Goal: Download file/media

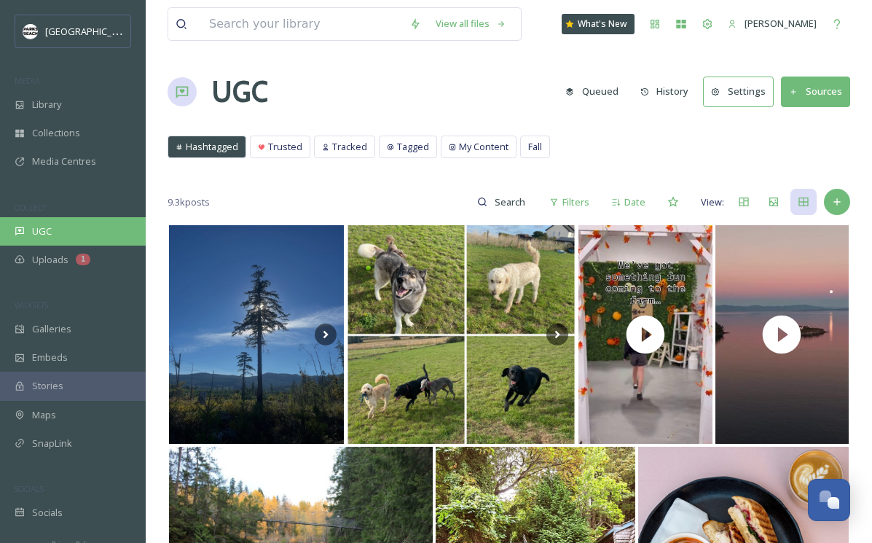
click at [49, 230] on span "UGC" at bounding box center [42, 231] width 20 height 14
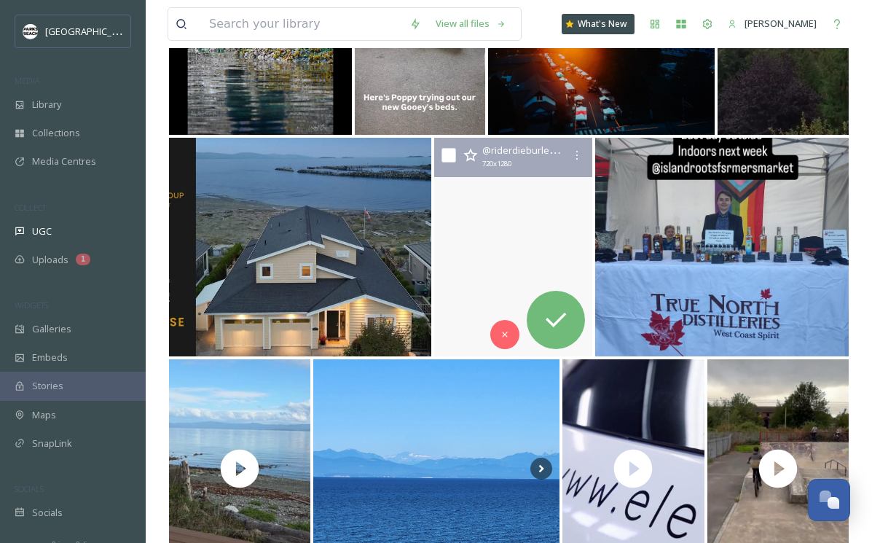
scroll to position [739, 0]
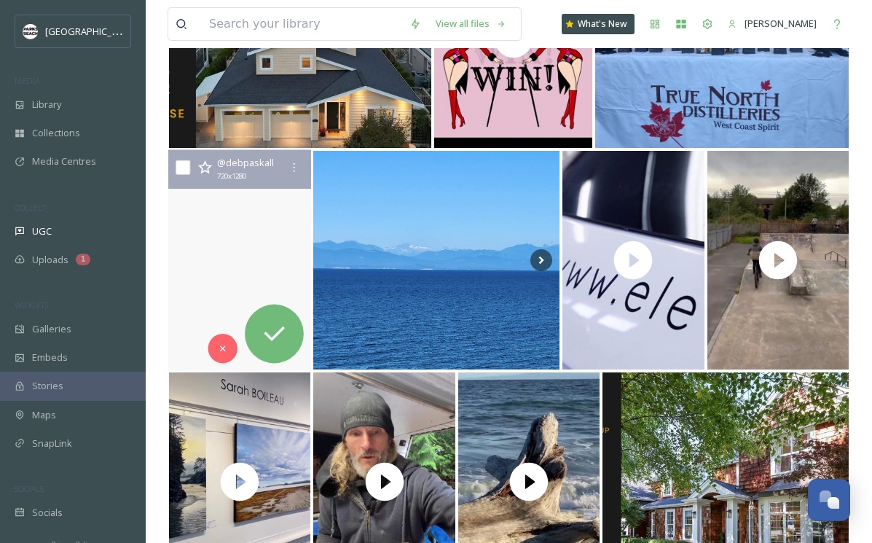
click at [258, 270] on video "Staying in Qualicum Bay for a few days. Haven't seen too many fish yet. \a.\a.\…" at bounding box center [239, 260] width 143 height 221
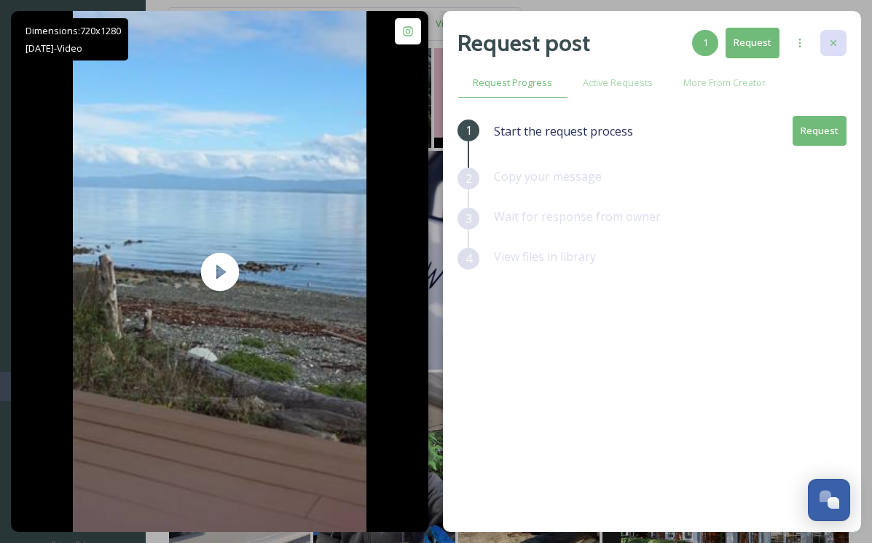
click at [826, 34] on div at bounding box center [833, 43] width 26 height 26
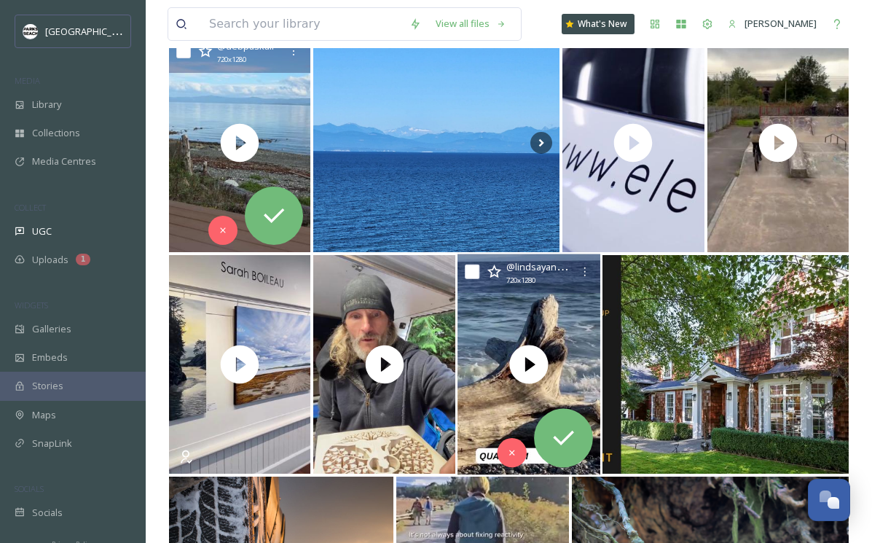
scroll to position [935, 0]
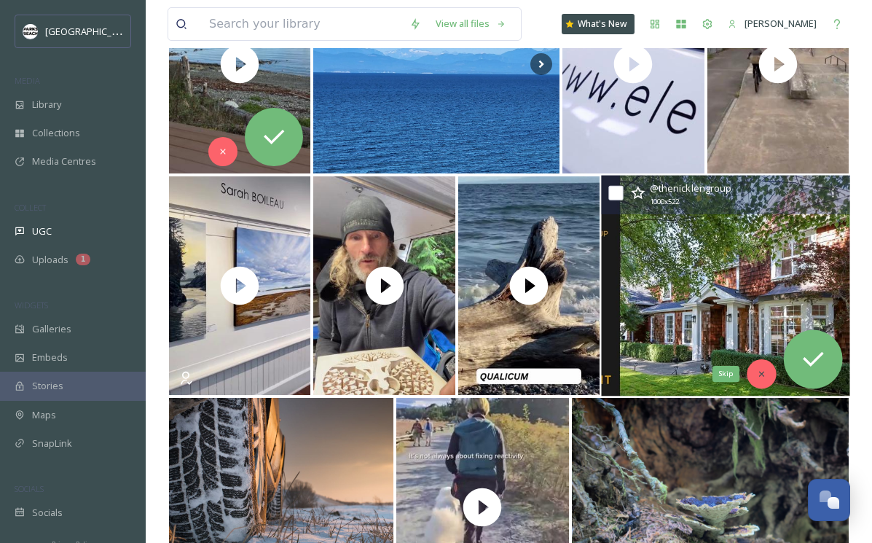
click at [757, 367] on div "Skip" at bounding box center [761, 373] width 29 height 29
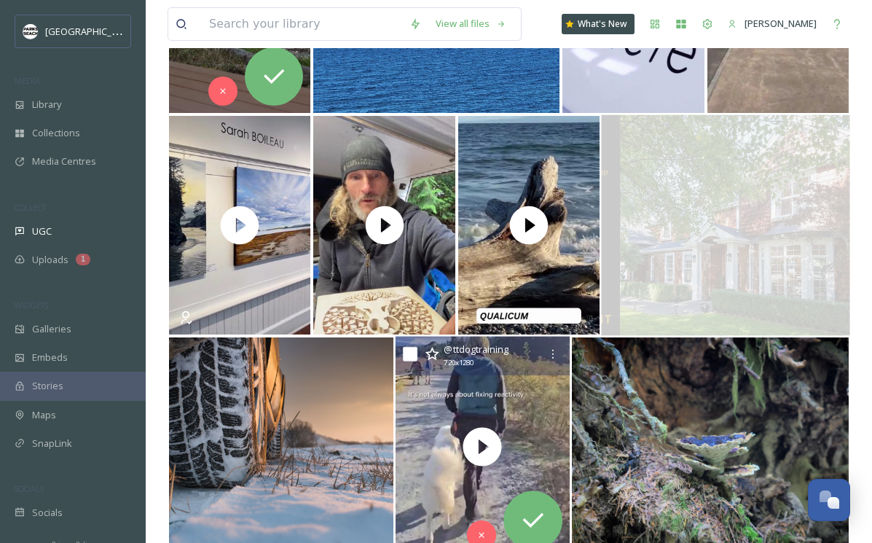
scroll to position [996, 0]
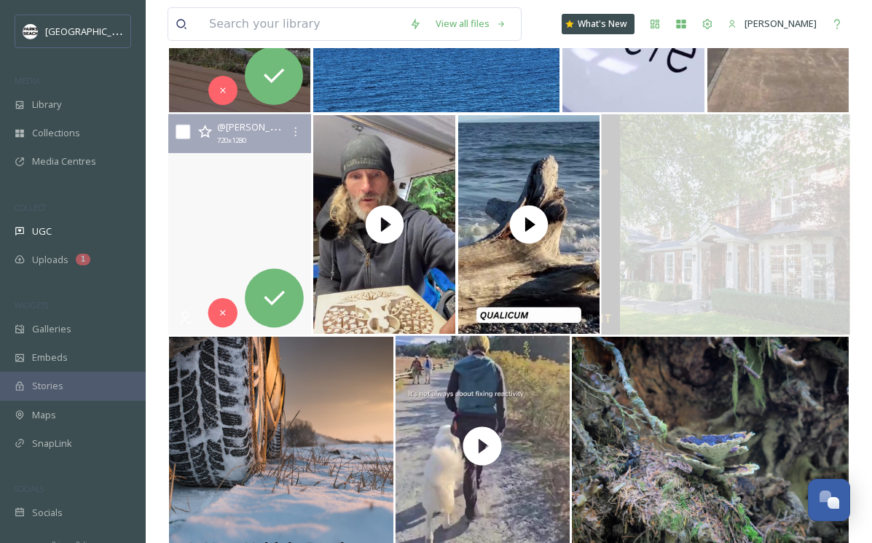
click at [210, 259] on video "Have you seen my solo show at the McMillan Arts Centre in Parksville? It’s up u…" at bounding box center [239, 224] width 143 height 221
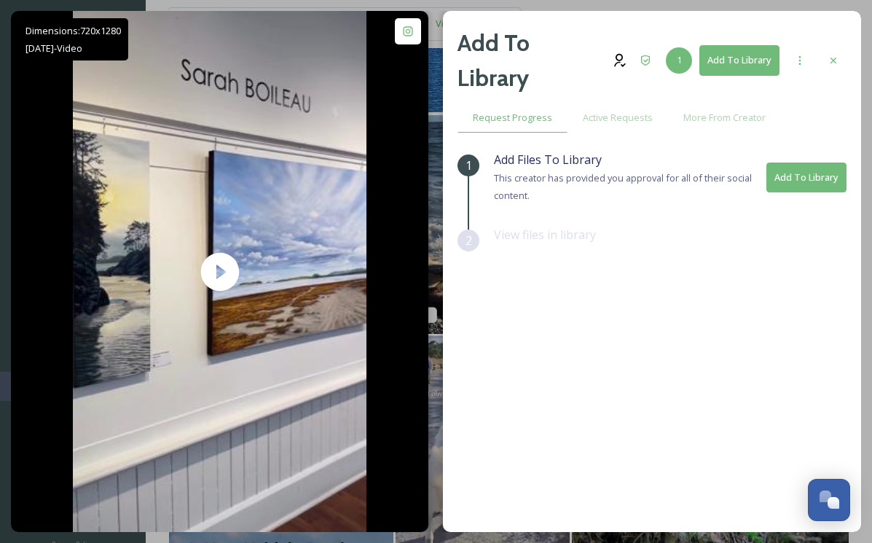
click at [731, 57] on button "Add To Library" at bounding box center [739, 60] width 80 height 30
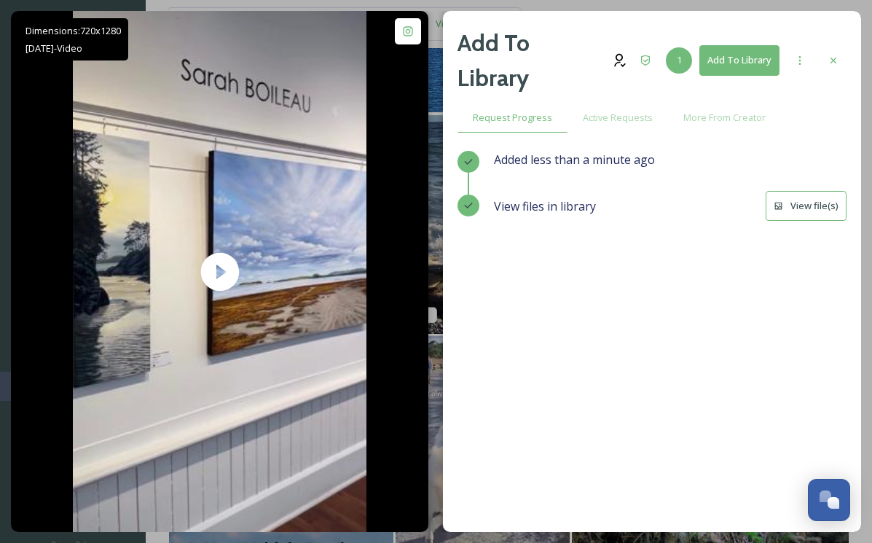
click at [796, 202] on button "View file(s)" at bounding box center [806, 206] width 81 height 30
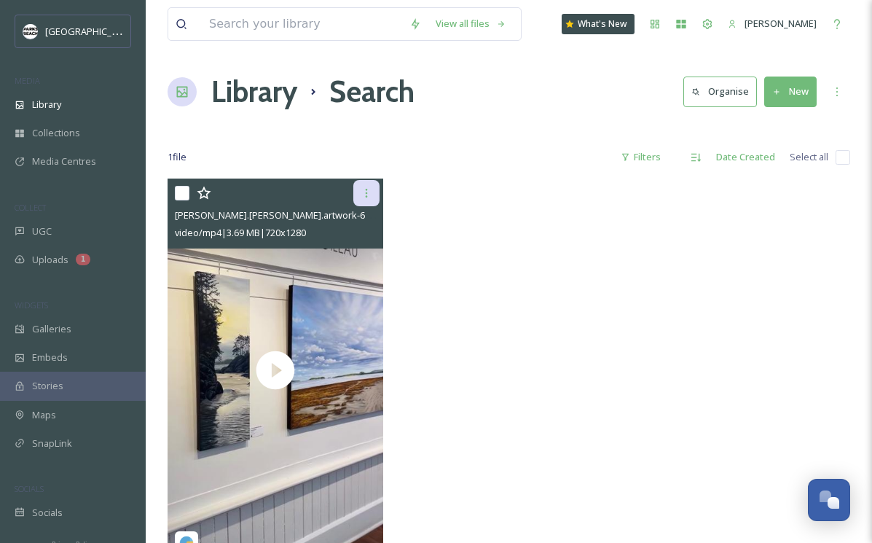
click at [364, 195] on icon at bounding box center [367, 193] width 12 height 12
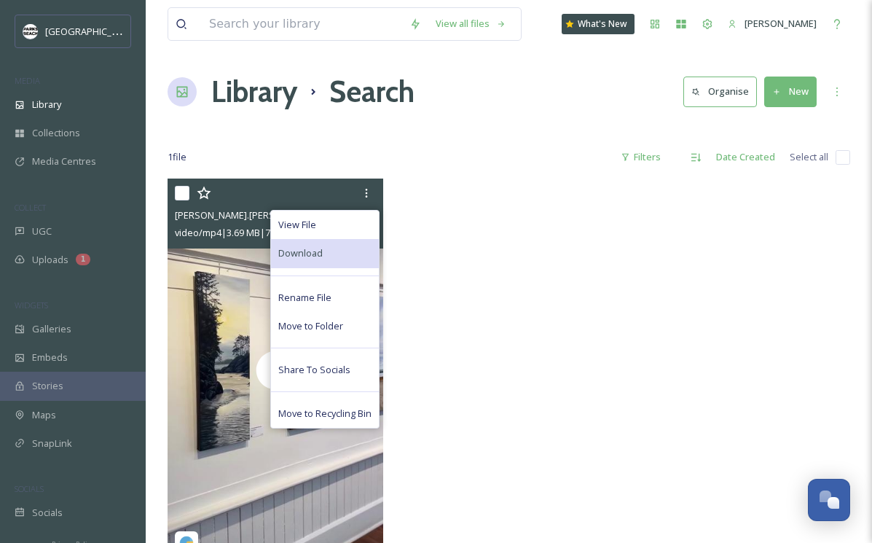
click at [318, 251] on span "Download" at bounding box center [300, 253] width 44 height 14
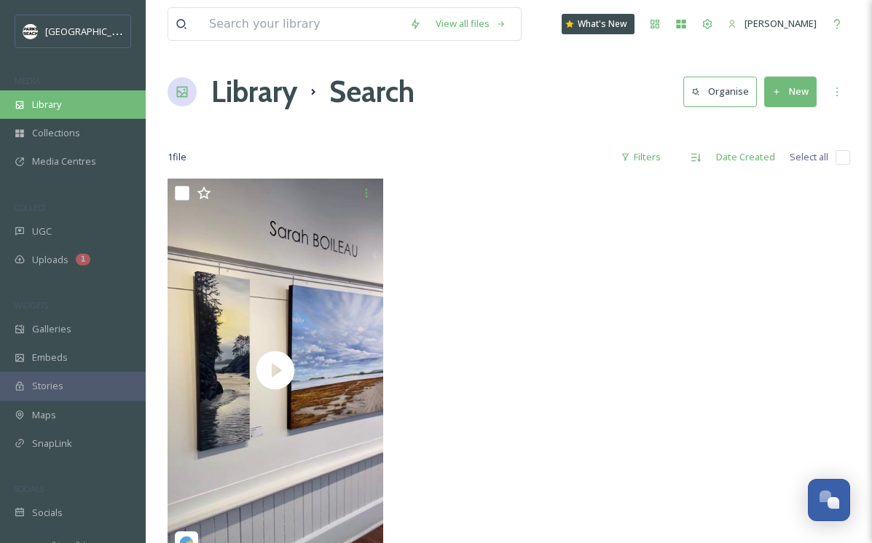
click at [71, 101] on div "Library" at bounding box center [73, 104] width 146 height 28
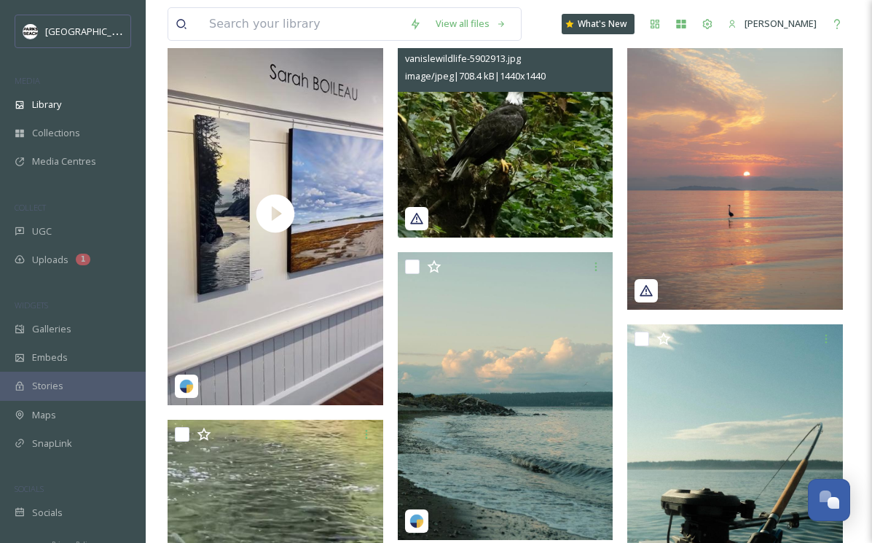
scroll to position [254, 0]
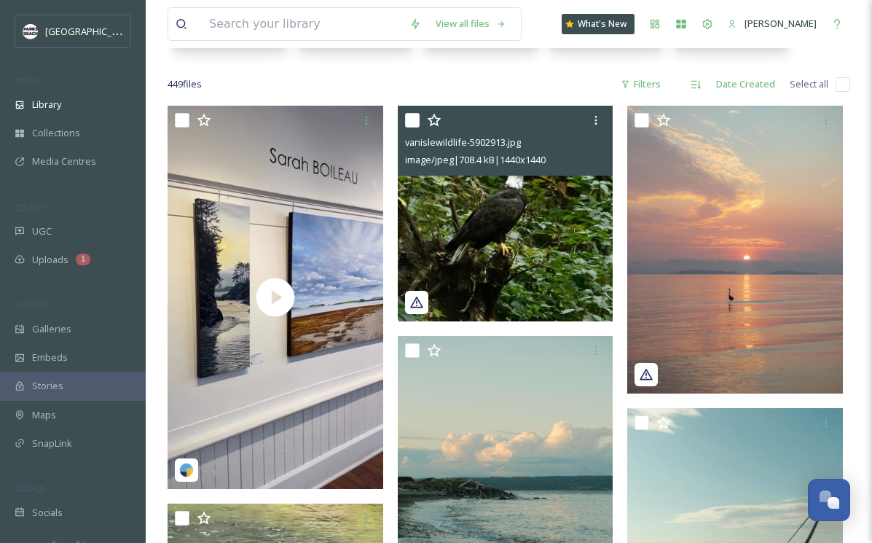
click at [549, 207] on img at bounding box center [506, 214] width 216 height 216
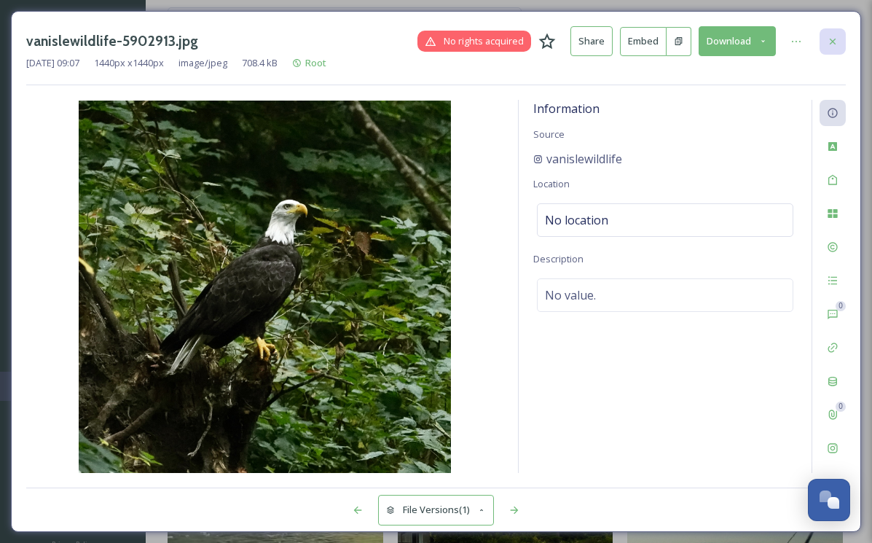
click at [827, 46] on icon at bounding box center [833, 42] width 12 height 12
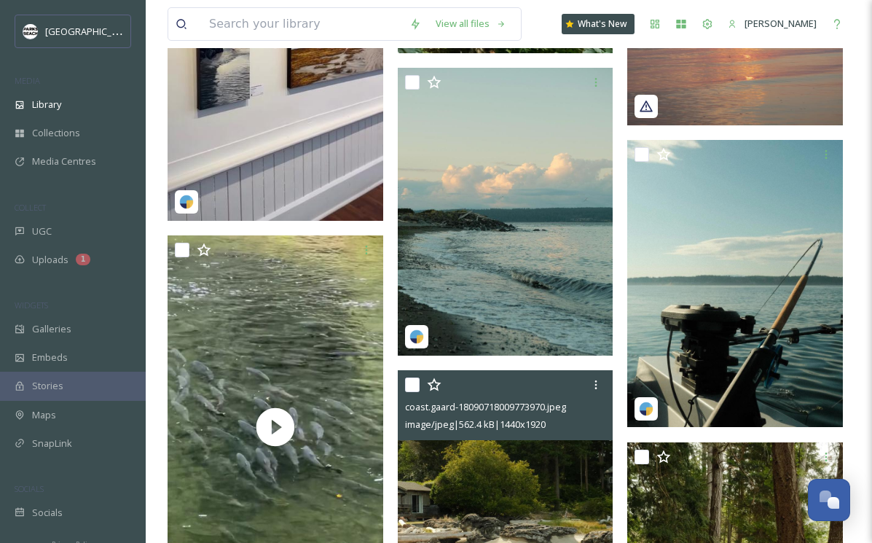
scroll to position [511, 0]
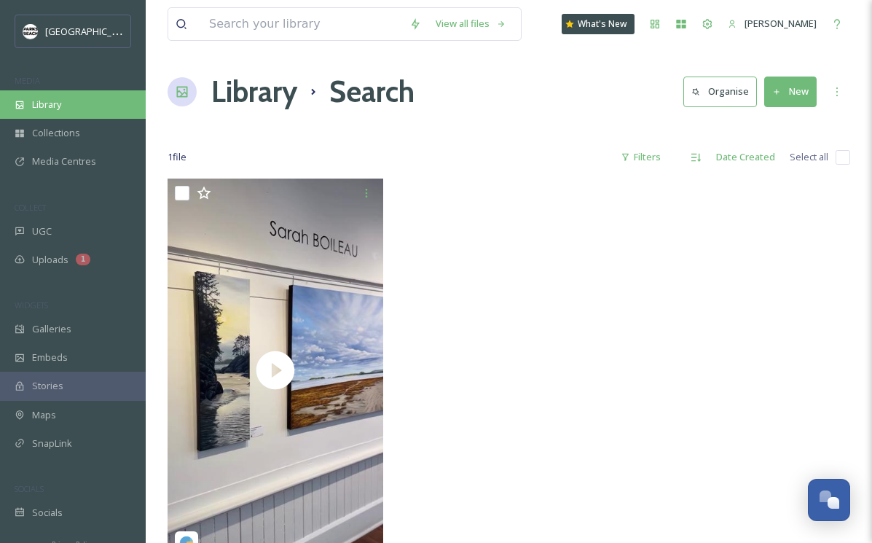
click at [64, 100] on div "Library" at bounding box center [73, 104] width 146 height 28
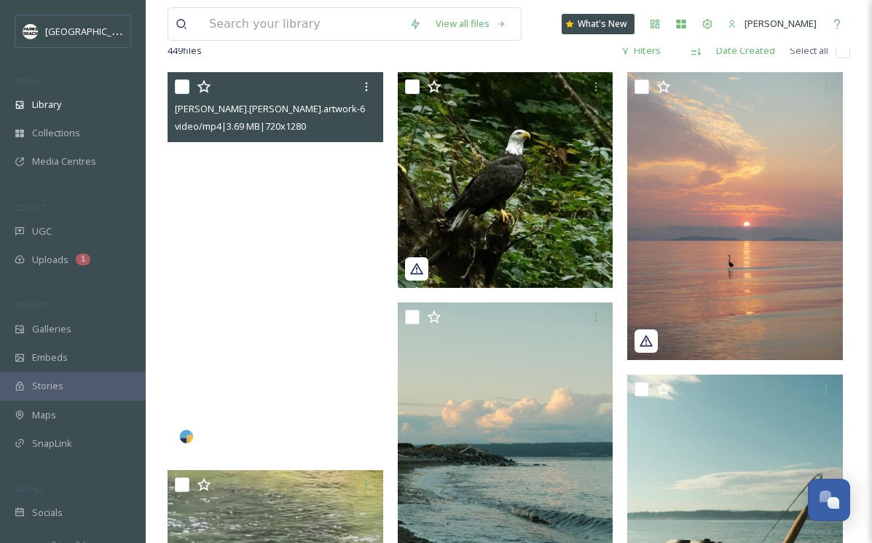
scroll to position [235, 0]
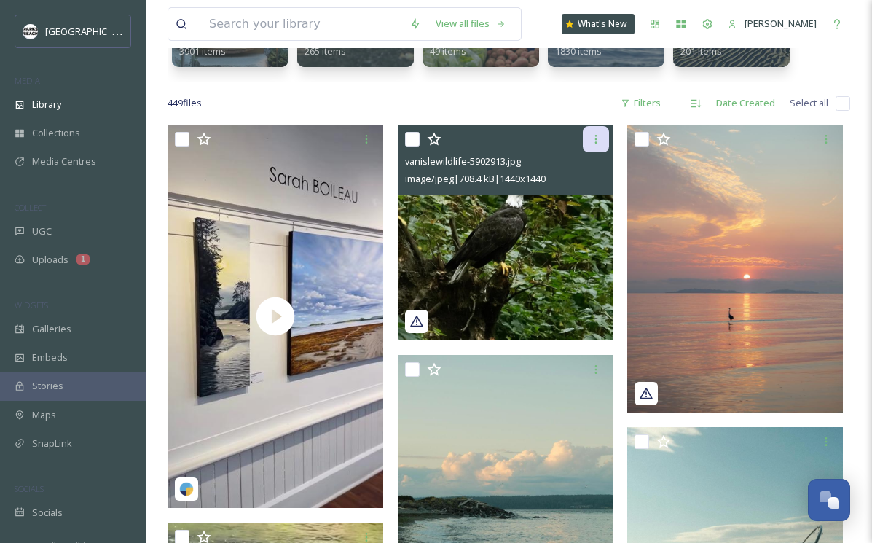
click at [601, 134] on icon at bounding box center [596, 139] width 12 height 12
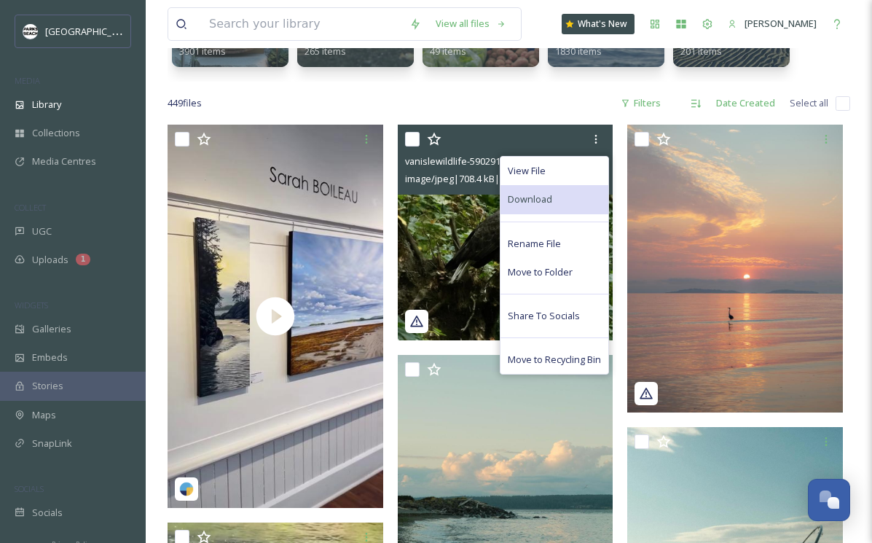
click at [536, 208] on div "Download" at bounding box center [554, 199] width 108 height 28
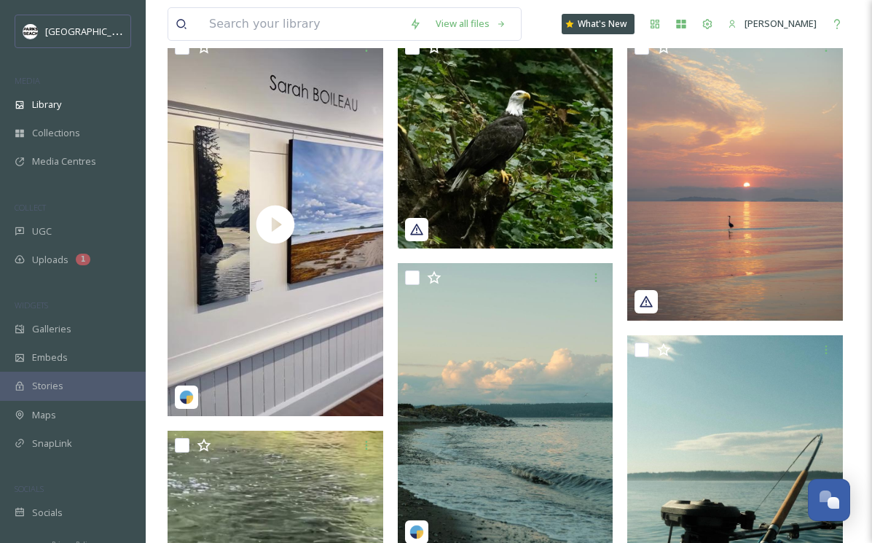
scroll to position [326, 0]
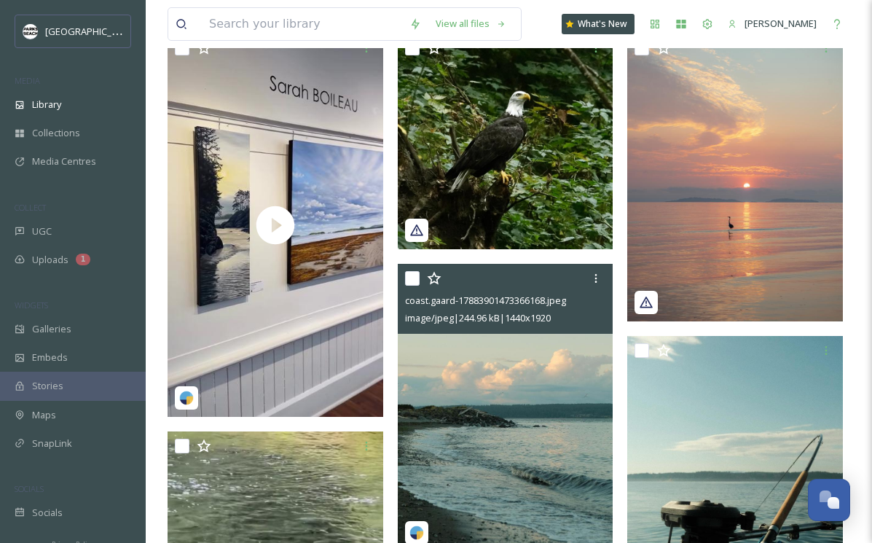
click at [556, 392] on img at bounding box center [506, 408] width 216 height 288
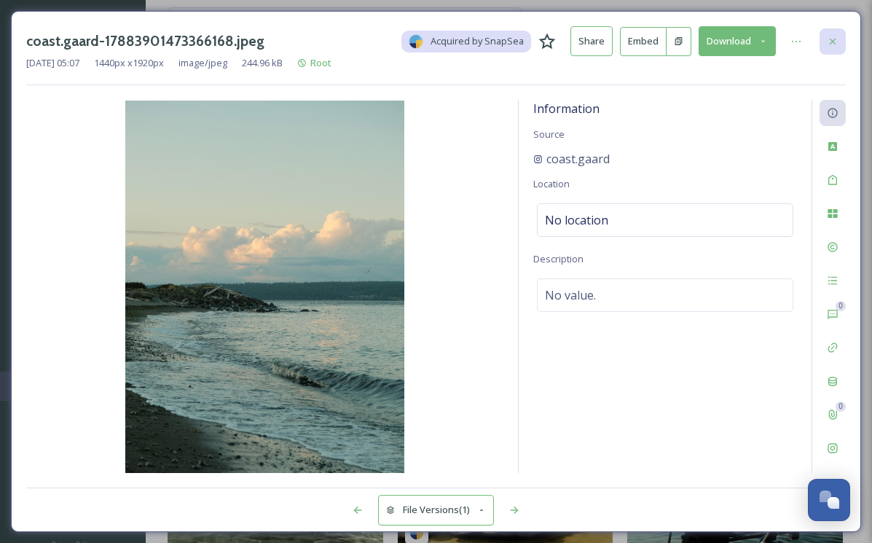
click at [834, 50] on div at bounding box center [833, 41] width 26 height 26
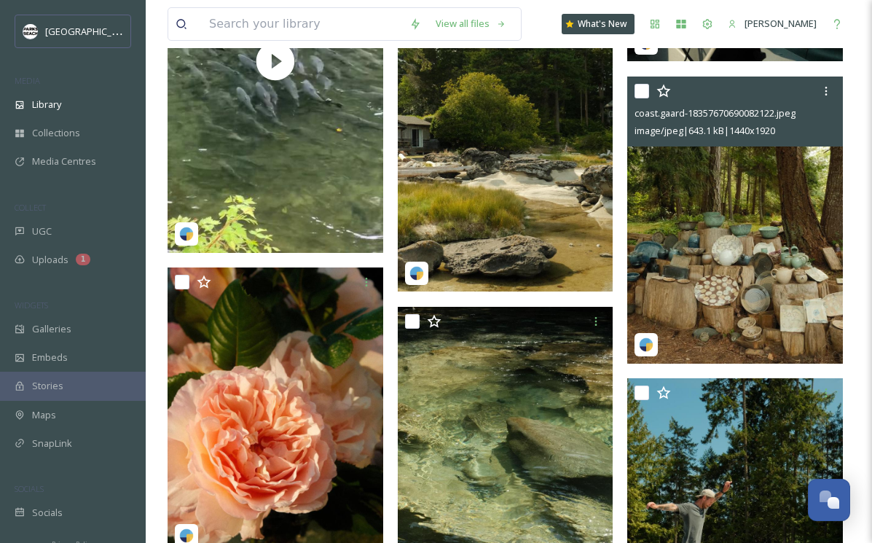
scroll to position [1026, 0]
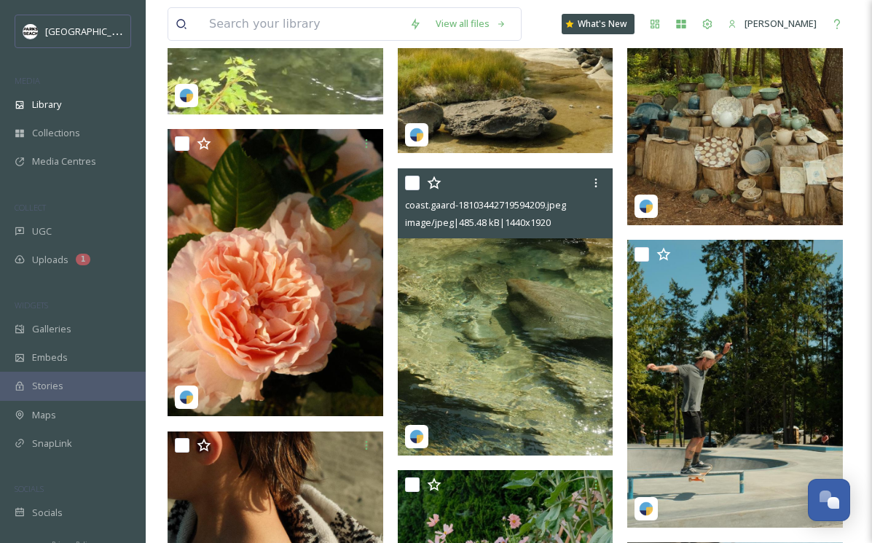
click at [541, 315] on img at bounding box center [506, 312] width 216 height 288
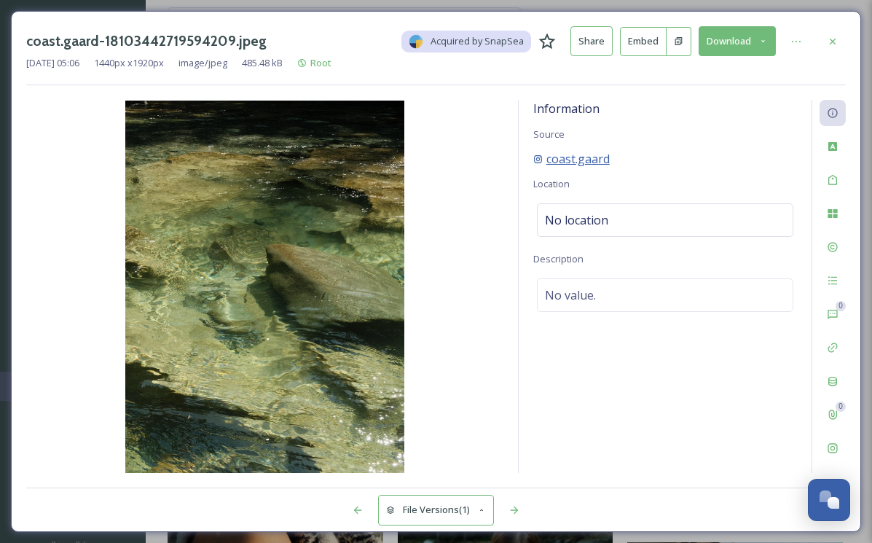
click at [584, 161] on span "coast.gaard" at bounding box center [577, 158] width 63 height 17
click at [729, 43] on button "Download" at bounding box center [737, 41] width 77 height 30
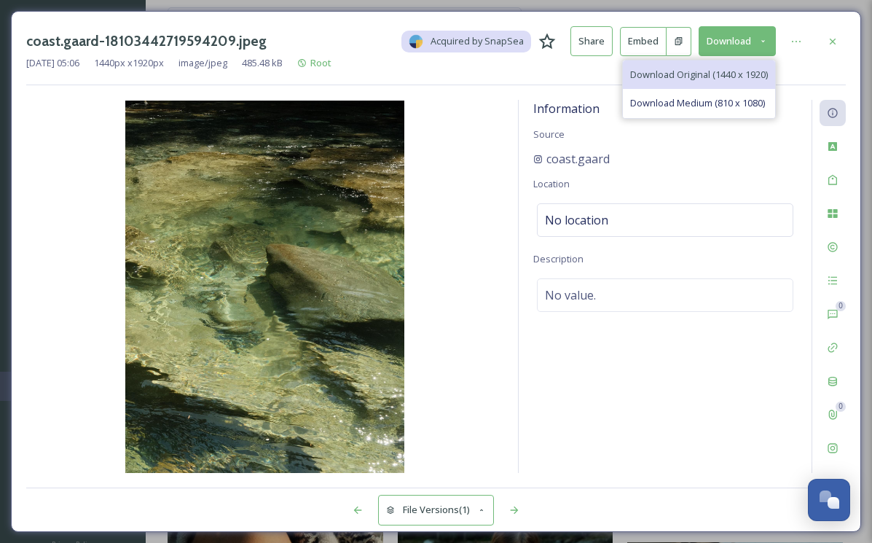
click at [698, 72] on span "Download Original (1440 x 1920)" at bounding box center [699, 75] width 138 height 14
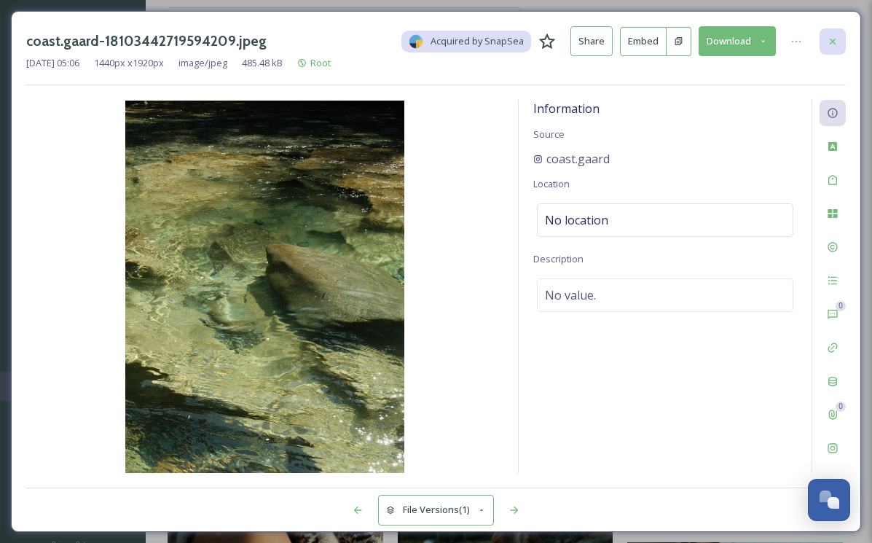
click at [838, 39] on icon at bounding box center [833, 42] width 12 height 12
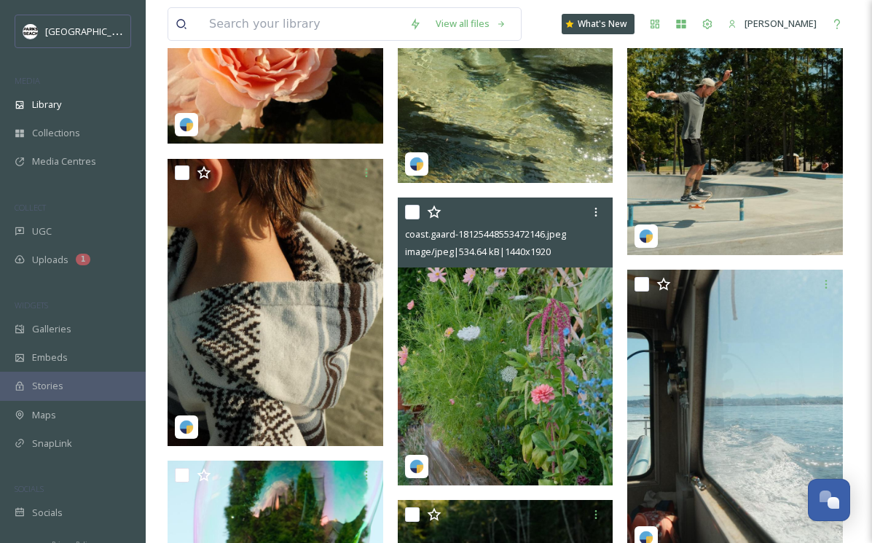
scroll to position [1185, 0]
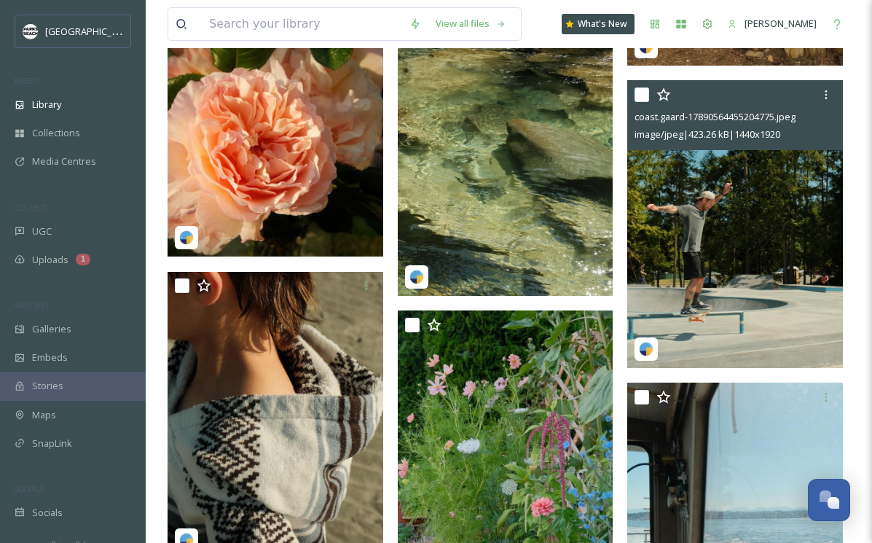
click at [793, 221] on img at bounding box center [735, 224] width 216 height 288
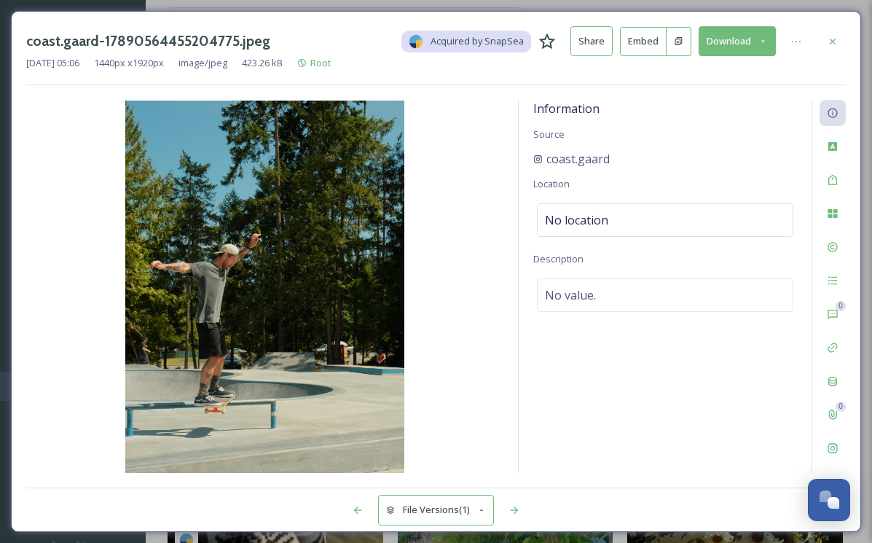
click at [727, 37] on button "Download" at bounding box center [737, 41] width 77 height 30
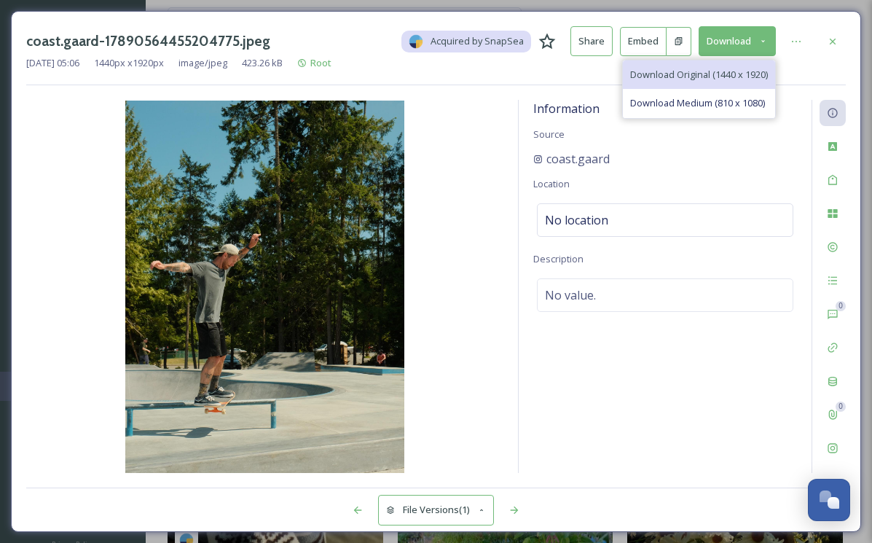
click at [694, 76] on span "Download Original (1440 x 1920)" at bounding box center [699, 75] width 138 height 14
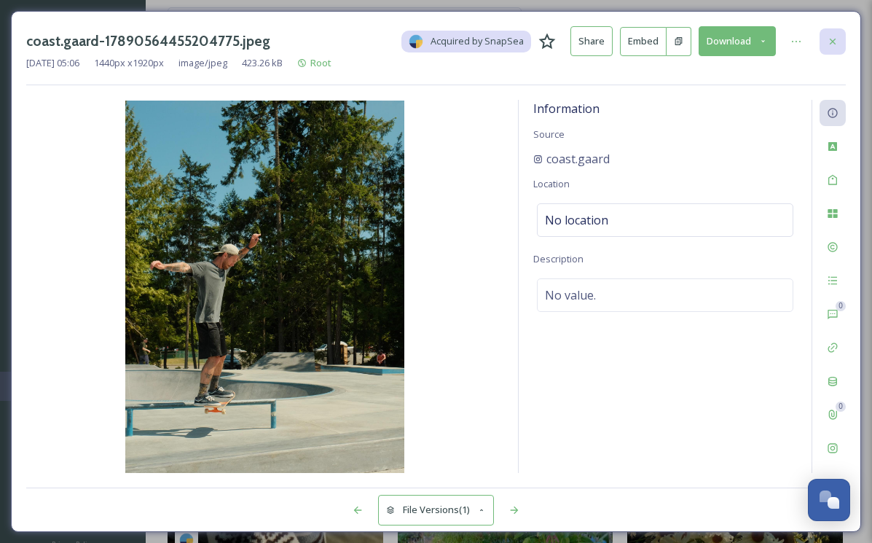
click at [836, 42] on icon at bounding box center [833, 42] width 12 height 12
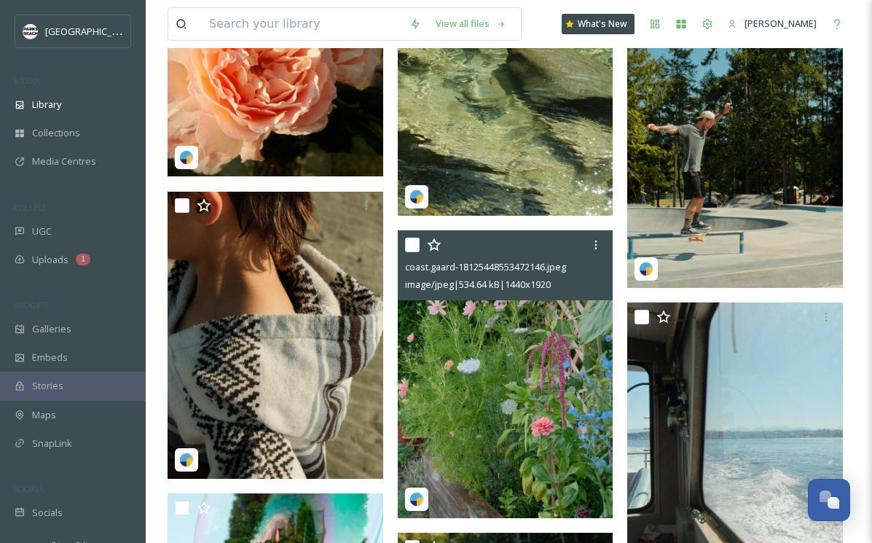
scroll to position [1368, 0]
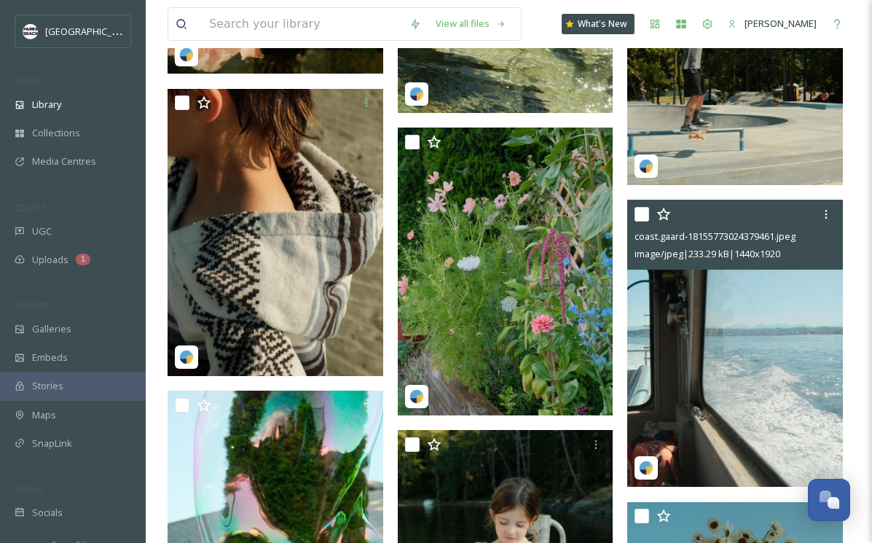
click at [769, 307] on img at bounding box center [735, 344] width 216 height 288
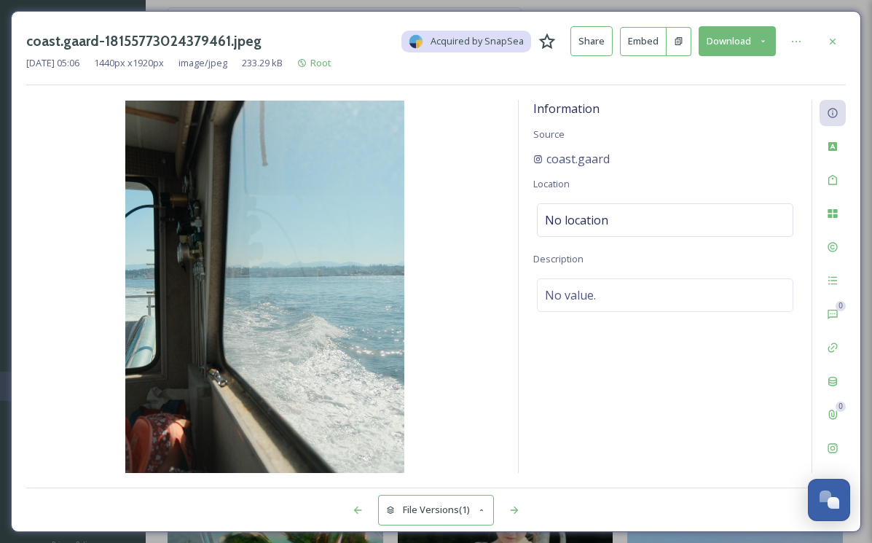
click at [747, 42] on button "Download" at bounding box center [737, 41] width 77 height 30
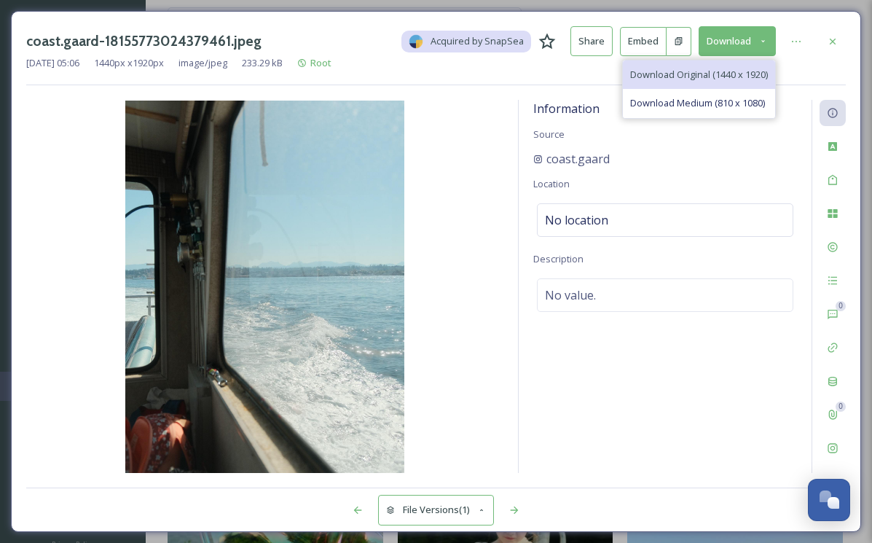
click at [728, 71] on span "Download Original (1440 x 1920)" at bounding box center [699, 75] width 138 height 14
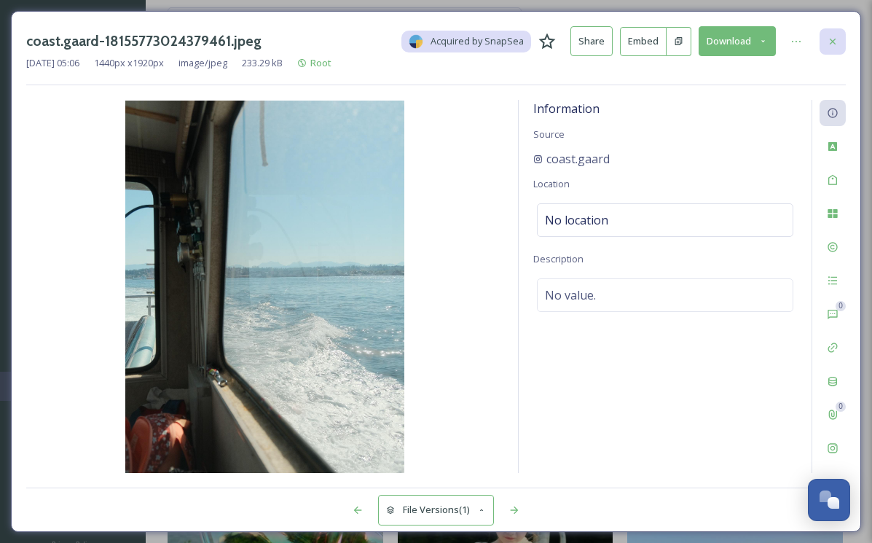
click at [826, 34] on div at bounding box center [833, 41] width 26 height 26
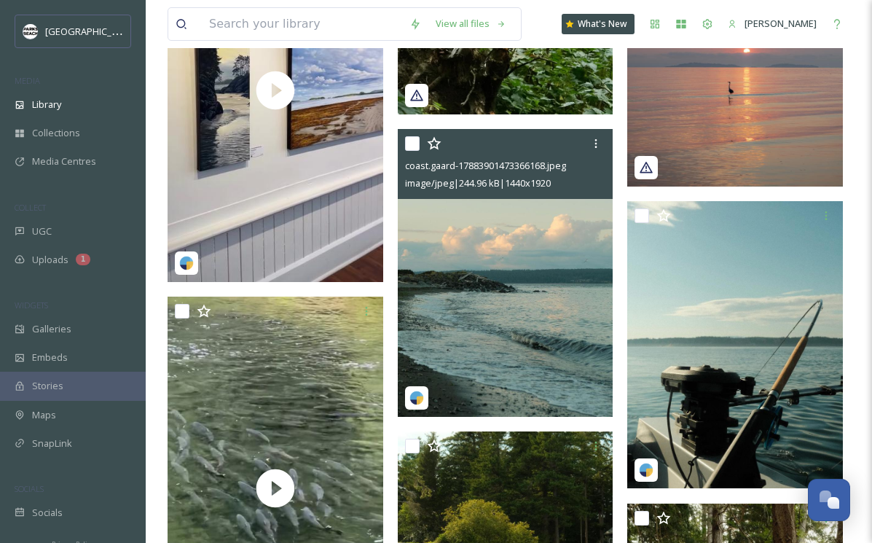
scroll to position [451, 0]
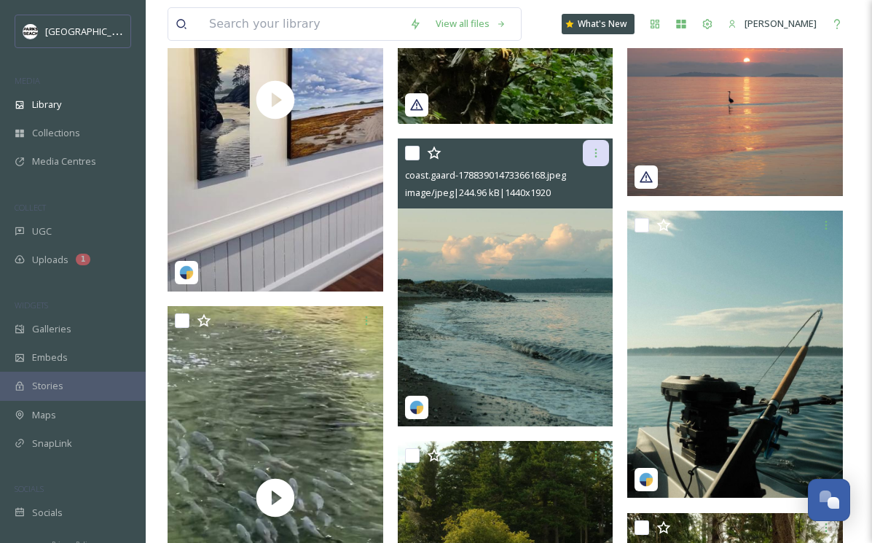
click at [594, 152] on icon at bounding box center [596, 153] width 12 height 12
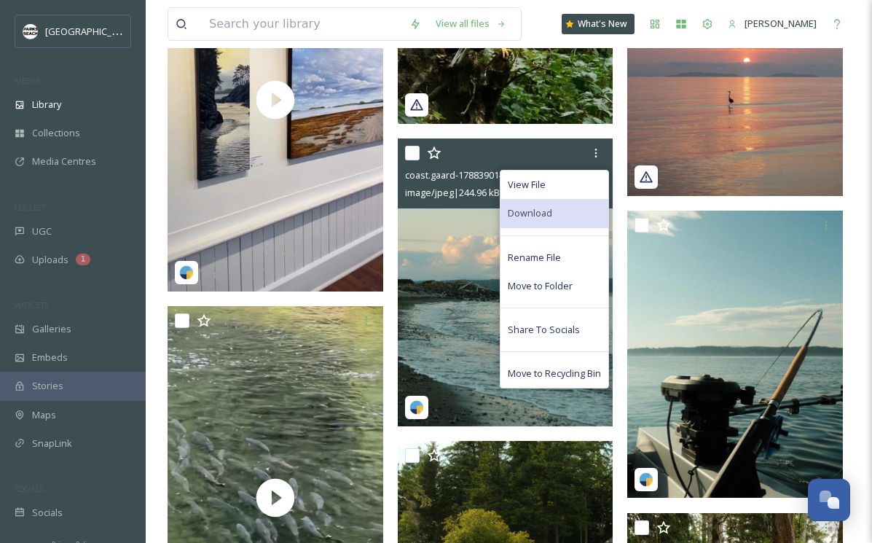
click at [533, 216] on span "Download" at bounding box center [530, 213] width 44 height 14
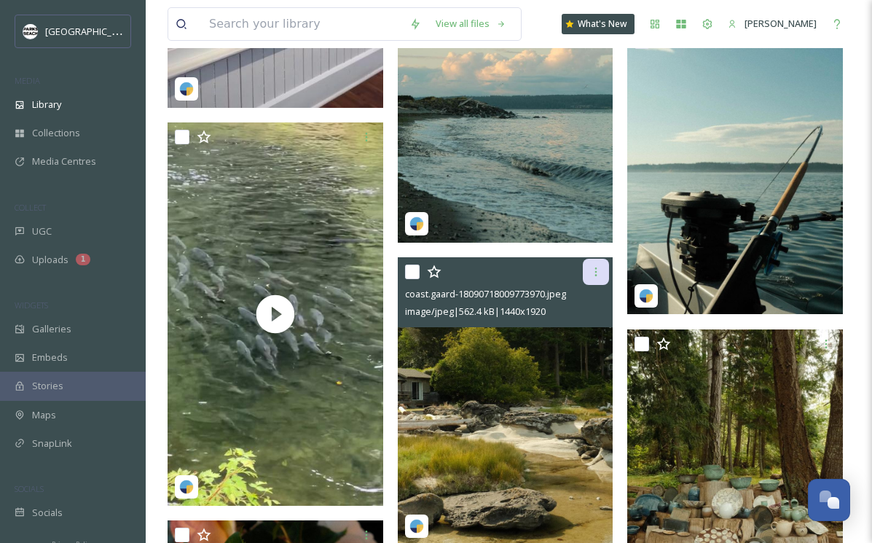
scroll to position [663, 0]
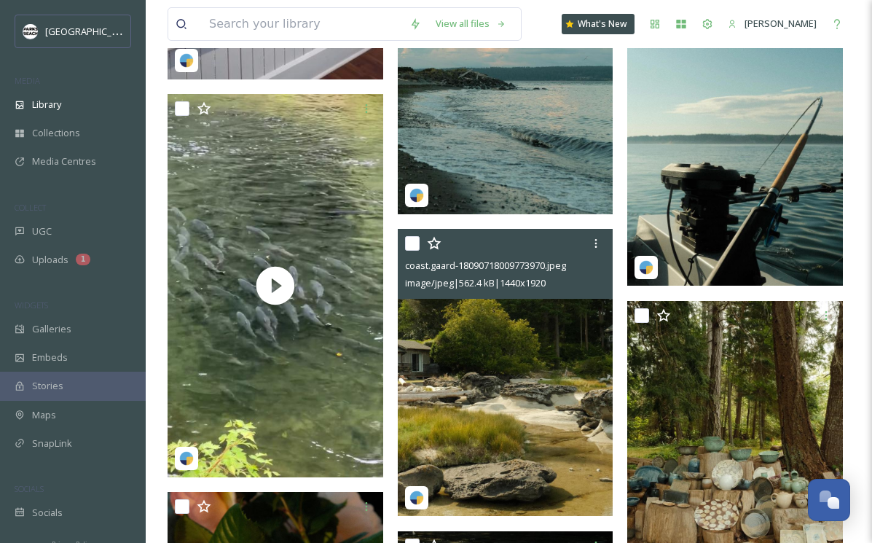
click at [567, 445] on img at bounding box center [506, 373] width 216 height 288
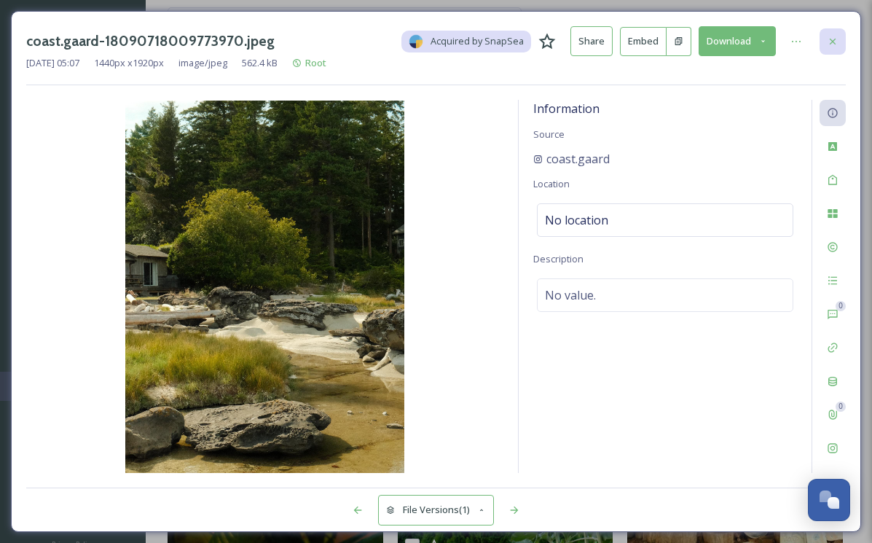
click at [833, 40] on icon at bounding box center [833, 41] width 6 height 6
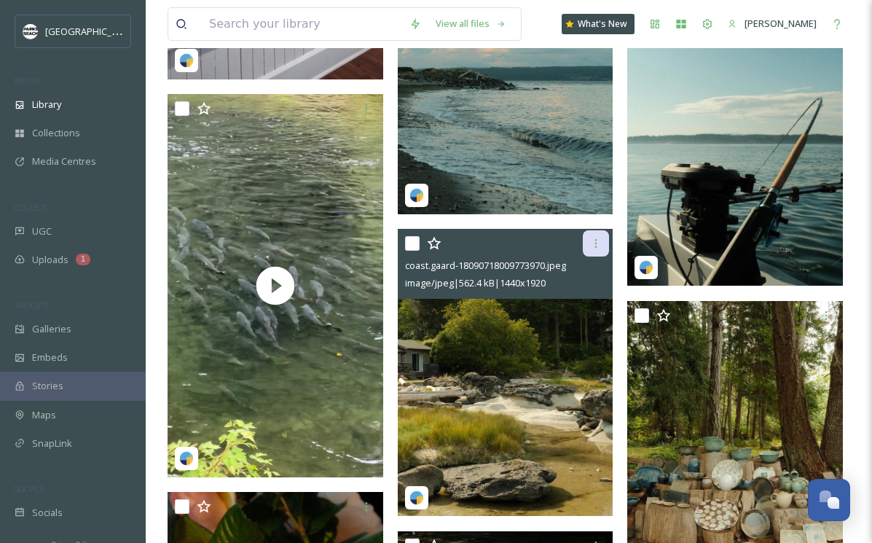
click at [600, 251] on div at bounding box center [596, 243] width 26 height 26
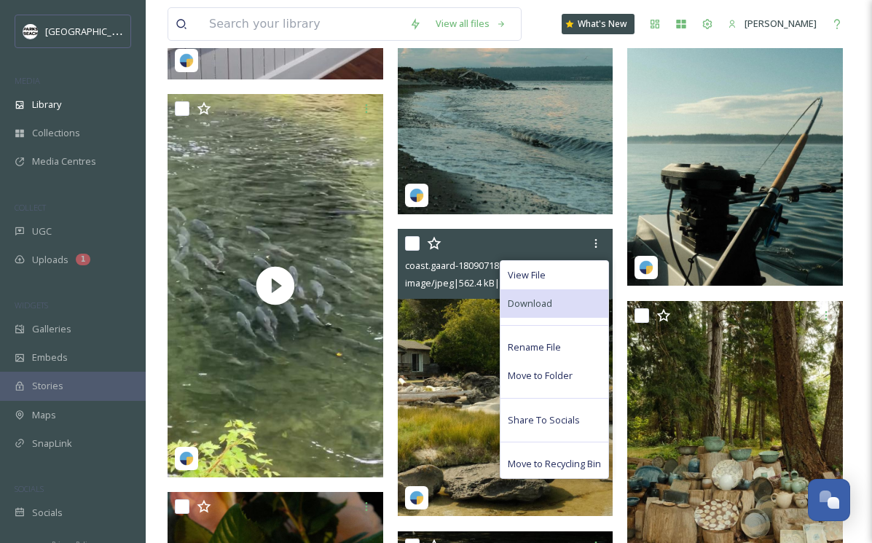
click at [553, 307] on div "Download" at bounding box center [554, 303] width 108 height 28
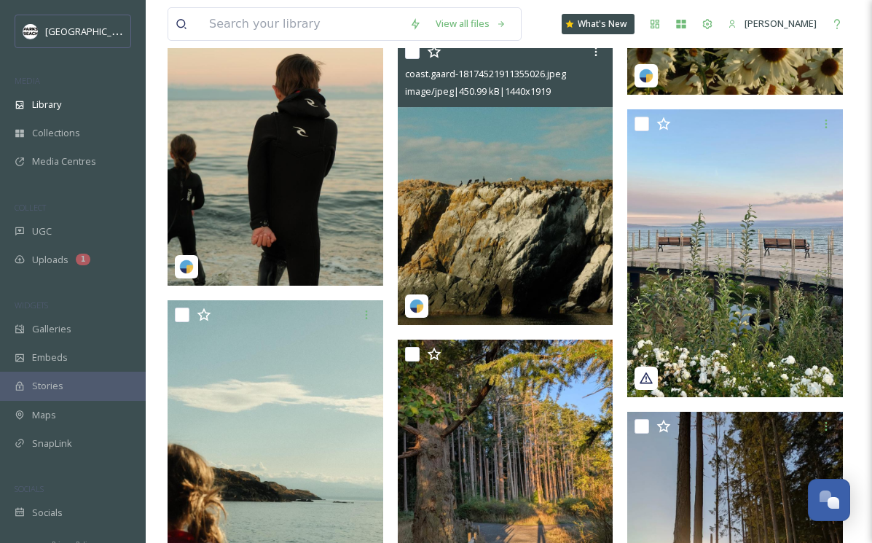
scroll to position [2111, 0]
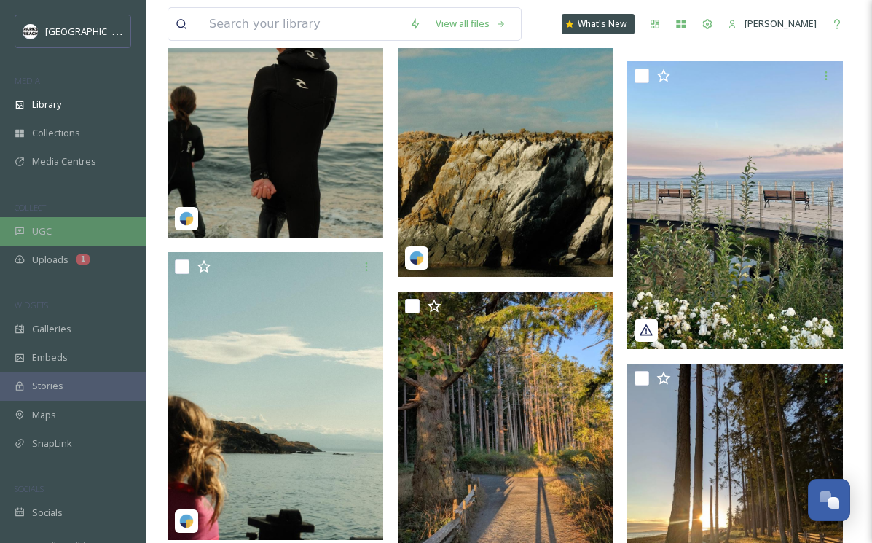
click at [61, 229] on div "UGC" at bounding box center [73, 231] width 146 height 28
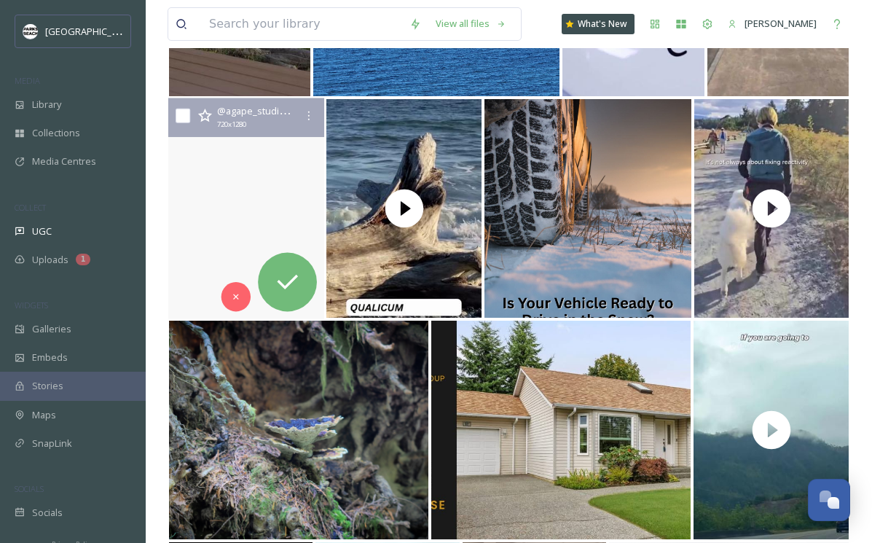
scroll to position [1045, 0]
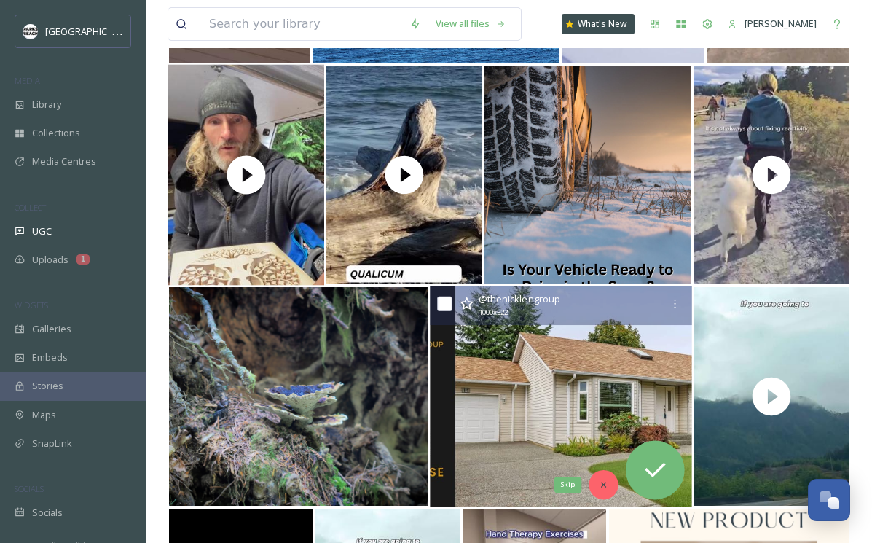
click at [602, 478] on div "Skip" at bounding box center [603, 484] width 29 height 29
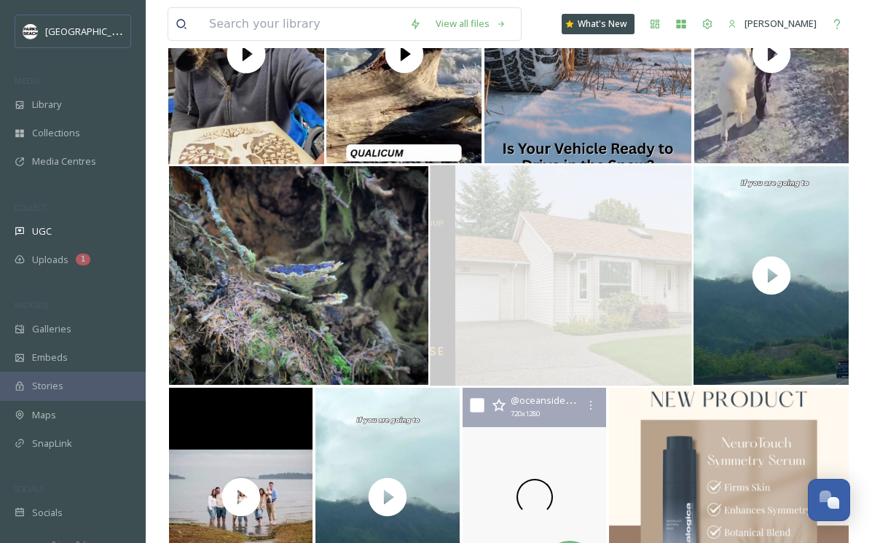
scroll to position [1259, 0]
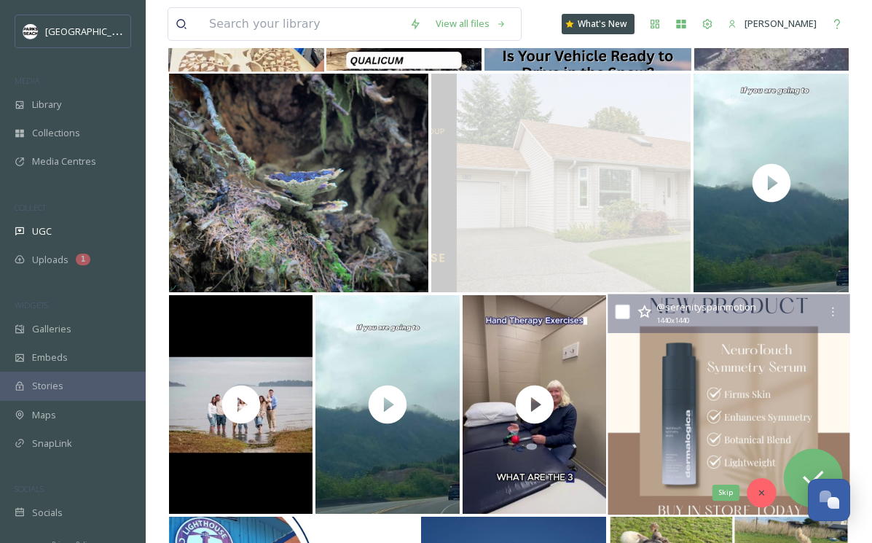
click at [758, 488] on icon at bounding box center [761, 492] width 10 height 10
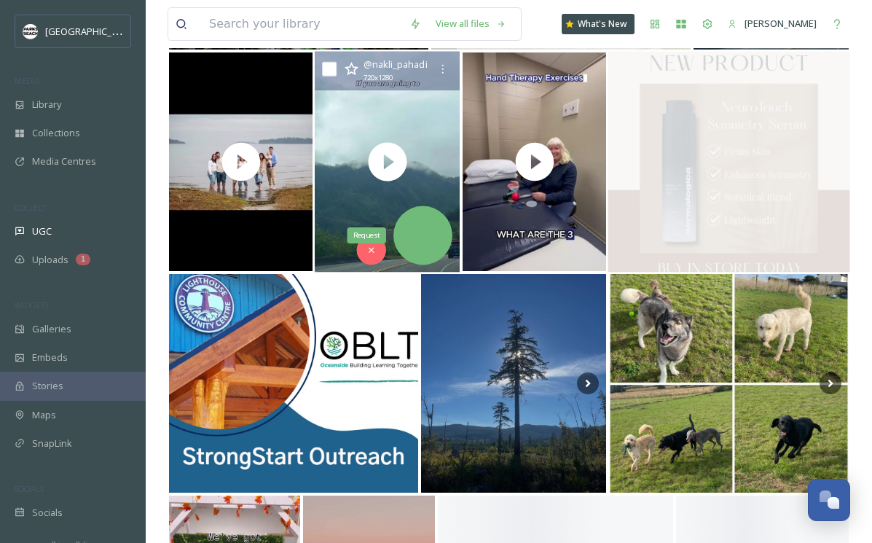
scroll to position [1523, 0]
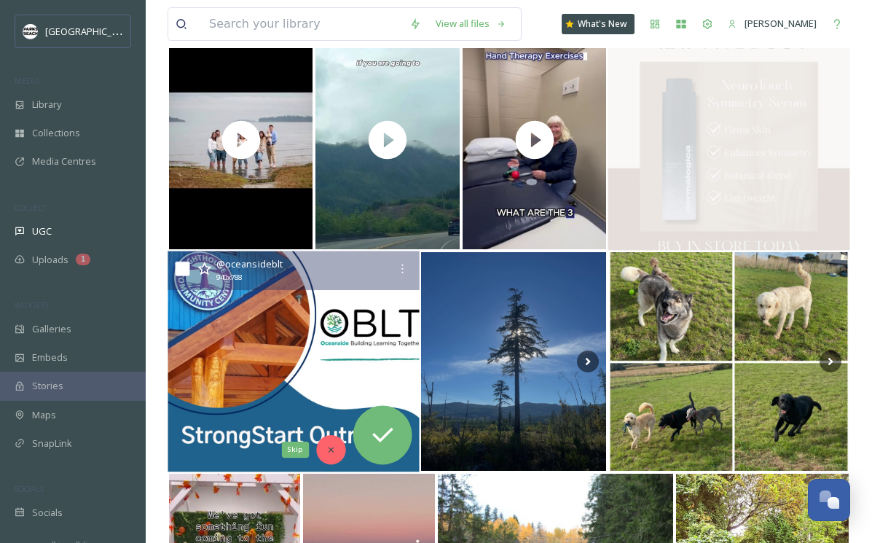
click at [334, 447] on icon at bounding box center [331, 449] width 10 height 10
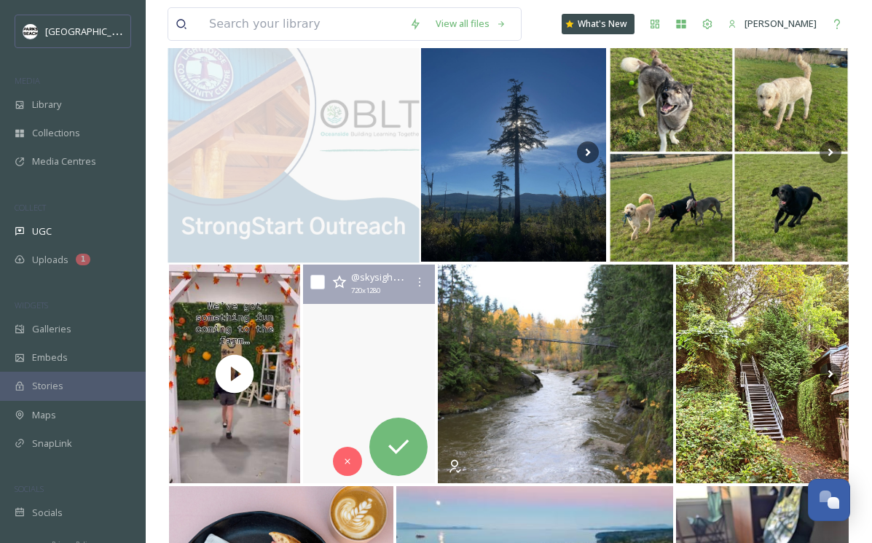
scroll to position [1773, 0]
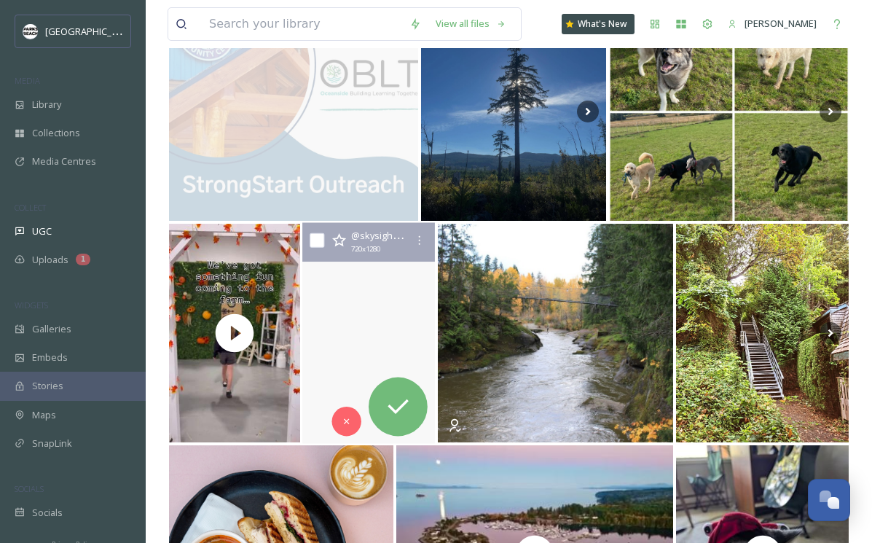
click at [346, 369] on video "#djiglobal #vanisleview #vancouverislandbc #hellobc #nanoosebay #tourismvancouv…" at bounding box center [368, 333] width 133 height 221
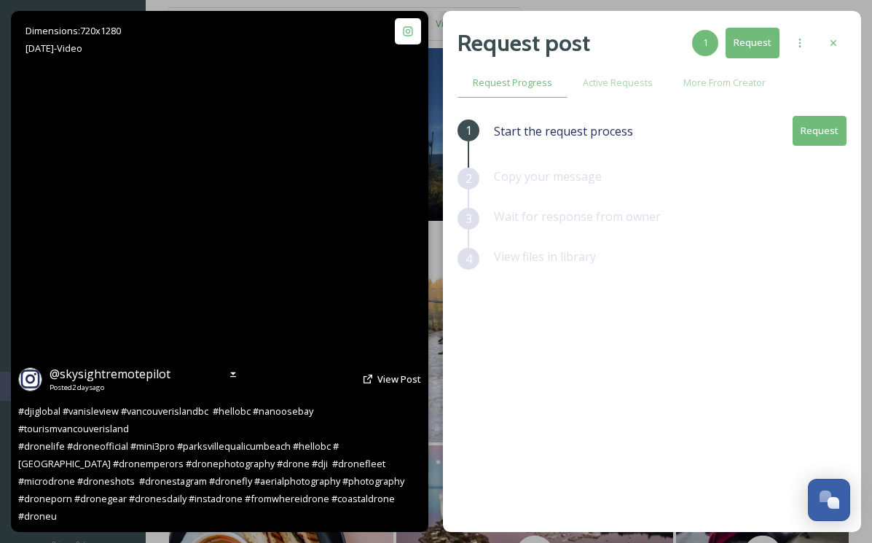
click at [258, 311] on video "#djiglobal #vanisleview #vancouverislandbc #hellobc #nanoosebay #tourismvancouv…" at bounding box center [219, 271] width 293 height 521
click at [213, 255] on video "#djiglobal #vanisleview #vancouverislandbc #hellobc #nanoosebay #tourismvancouv…" at bounding box center [219, 271] width 293 height 521
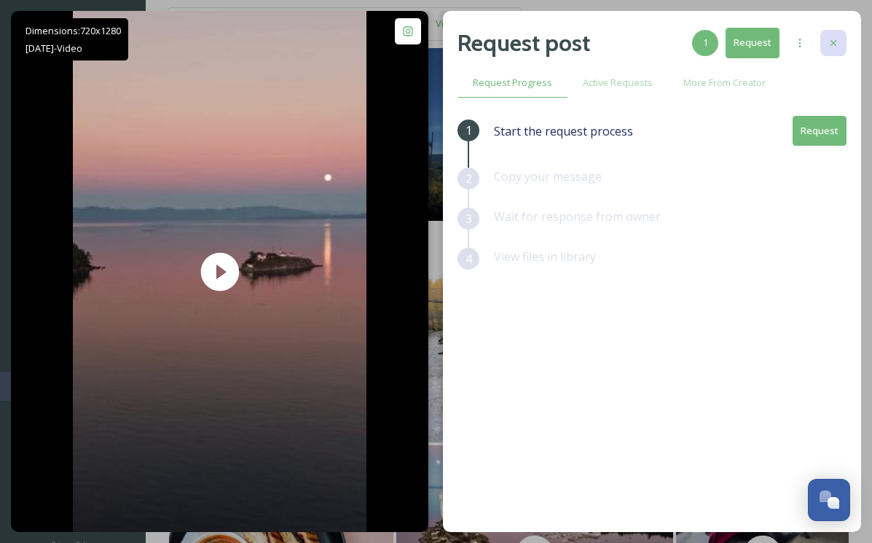
click at [835, 37] on icon at bounding box center [834, 43] width 12 height 12
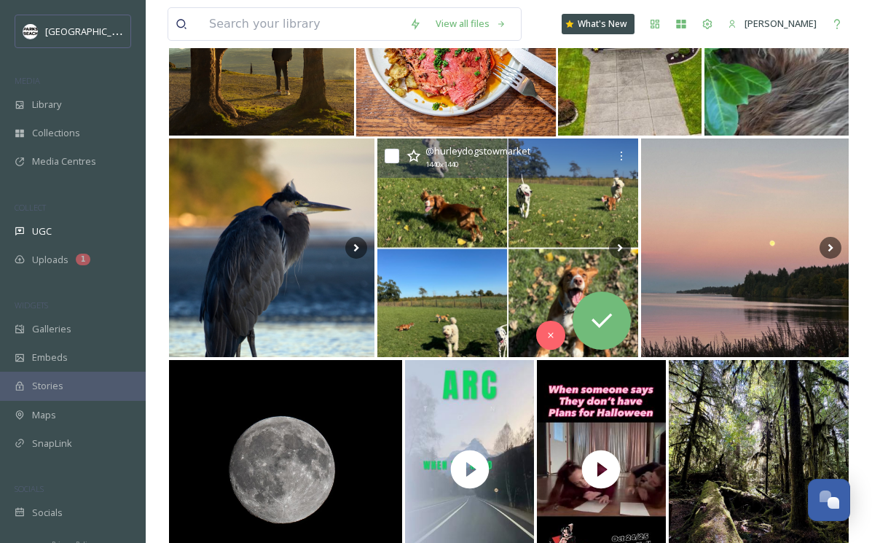
scroll to position [3020, 0]
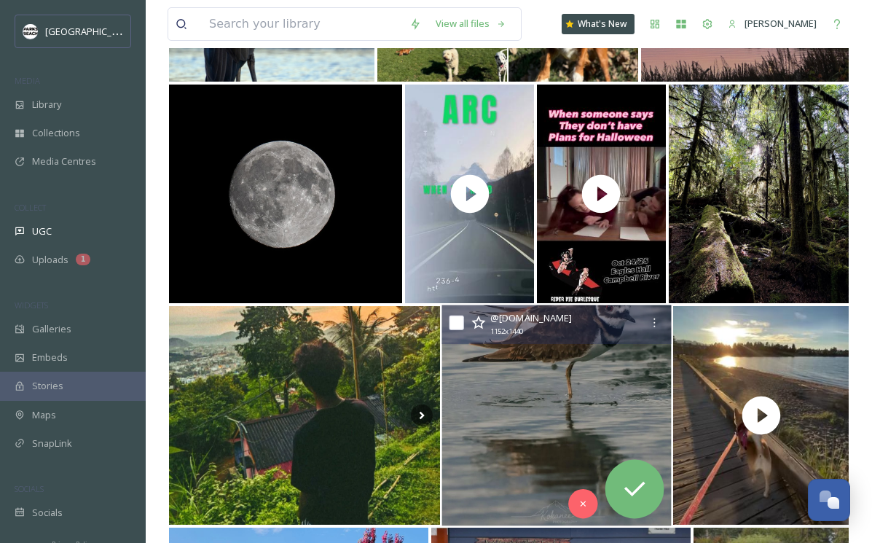
click at [621, 366] on img at bounding box center [556, 415] width 229 height 221
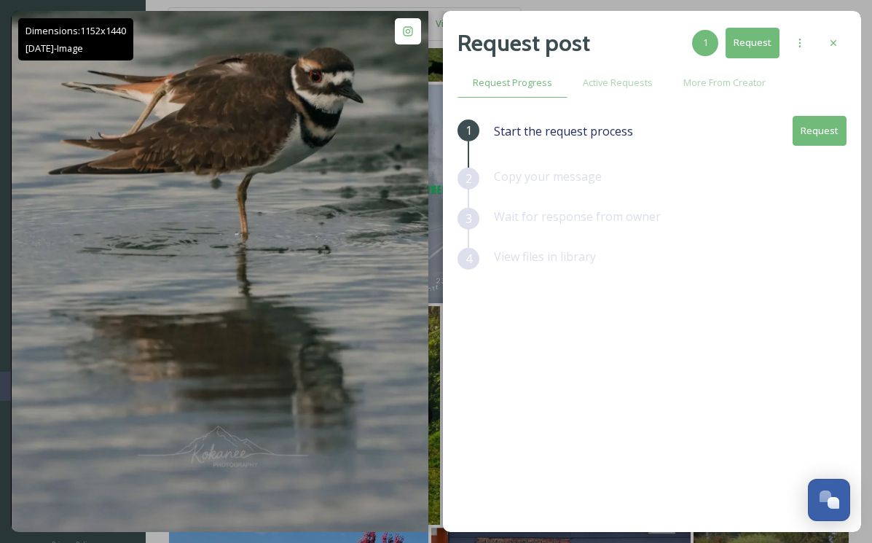
click at [826, 131] on button "Request" at bounding box center [820, 131] width 54 height 30
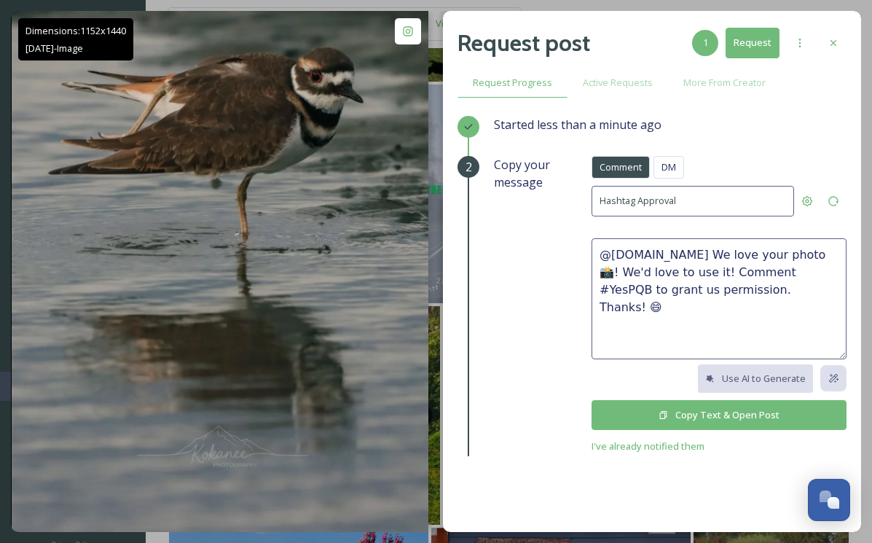
drag, startPoint x: 794, startPoint y: 292, endPoint x: 396, endPoint y: 221, distance: 404.0
click at [396, 221] on div "Dimensions: 1152 x 1440 Oct 06 - Image @ kokanee.photography Posted 3 days ago …" at bounding box center [436, 271] width 850 height 521
click at [707, 411] on button "Copy Text & Open Post" at bounding box center [719, 415] width 255 height 30
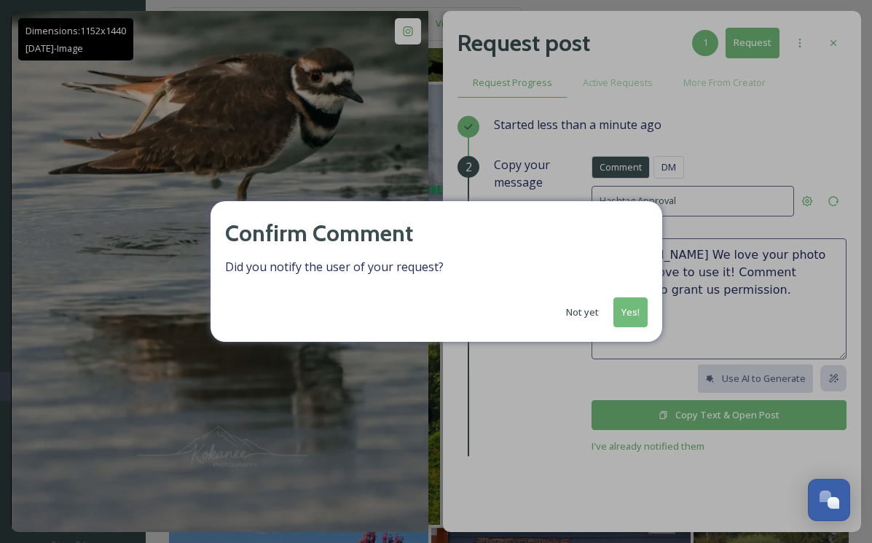
click at [624, 318] on button "Yes!" at bounding box center [630, 312] width 34 height 30
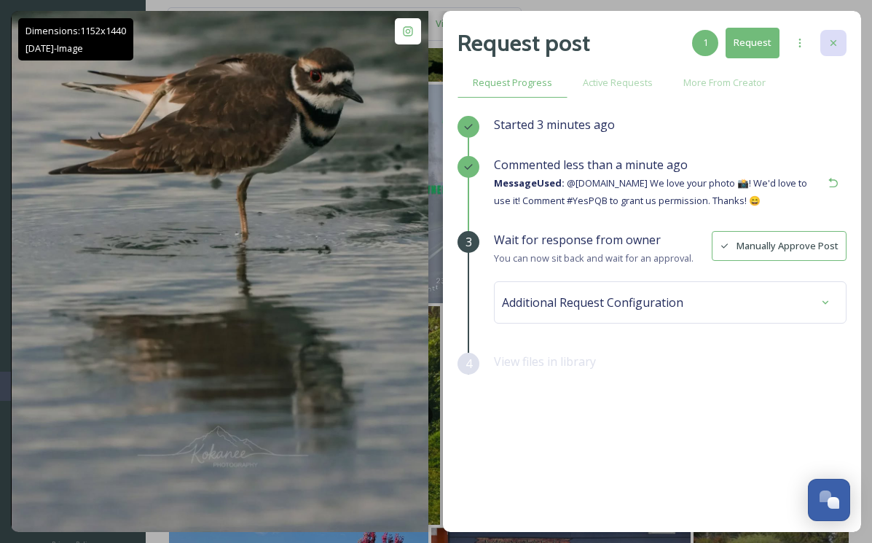
click at [831, 39] on icon at bounding box center [834, 43] width 12 height 12
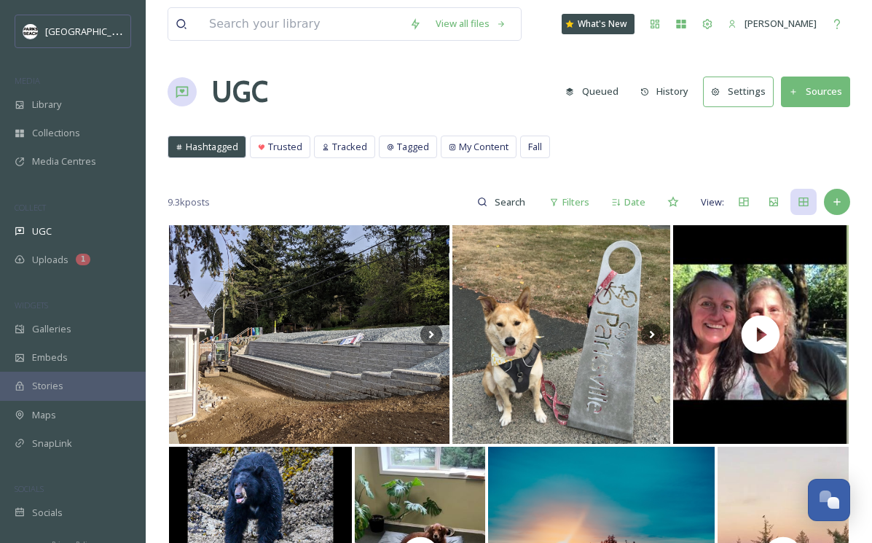
click at [823, 87] on button "Sources" at bounding box center [815, 91] width 69 height 30
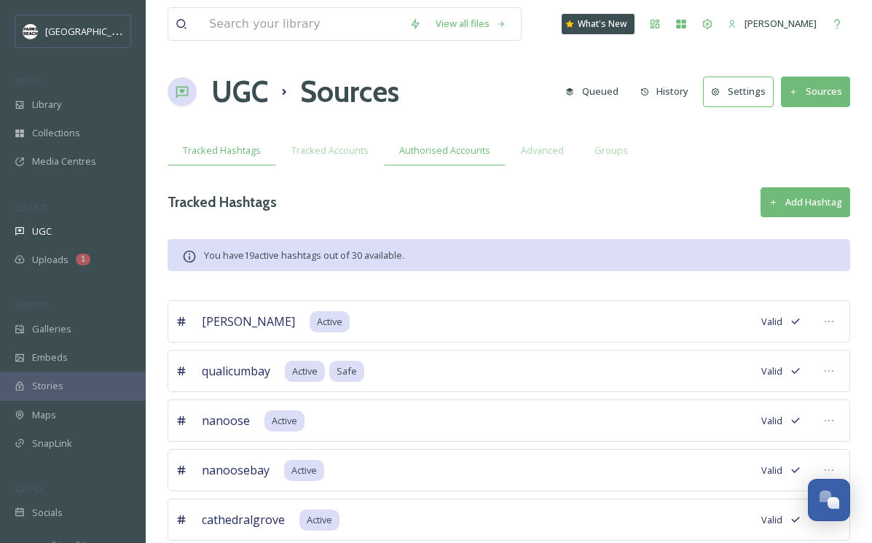
click at [424, 154] on span "Authorised Accounts" at bounding box center [444, 151] width 91 height 14
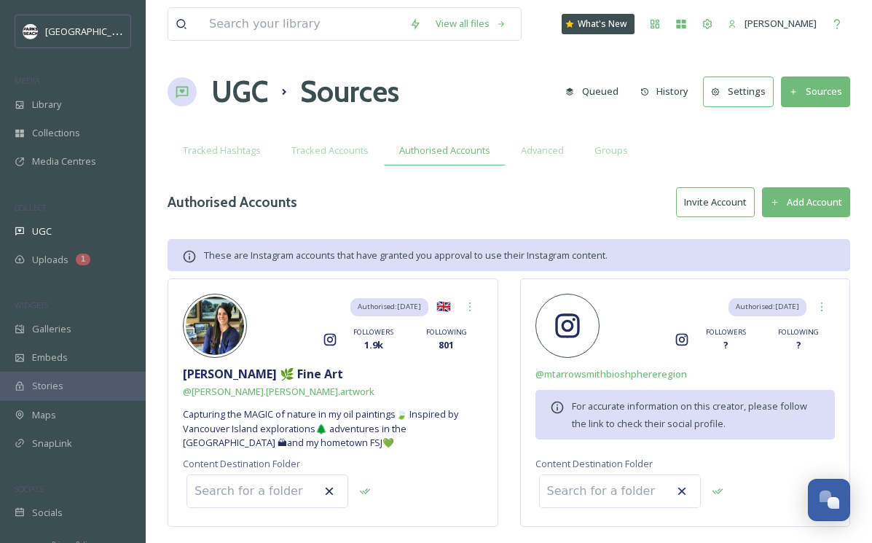
click at [817, 203] on button "Add Account" at bounding box center [806, 202] width 88 height 30
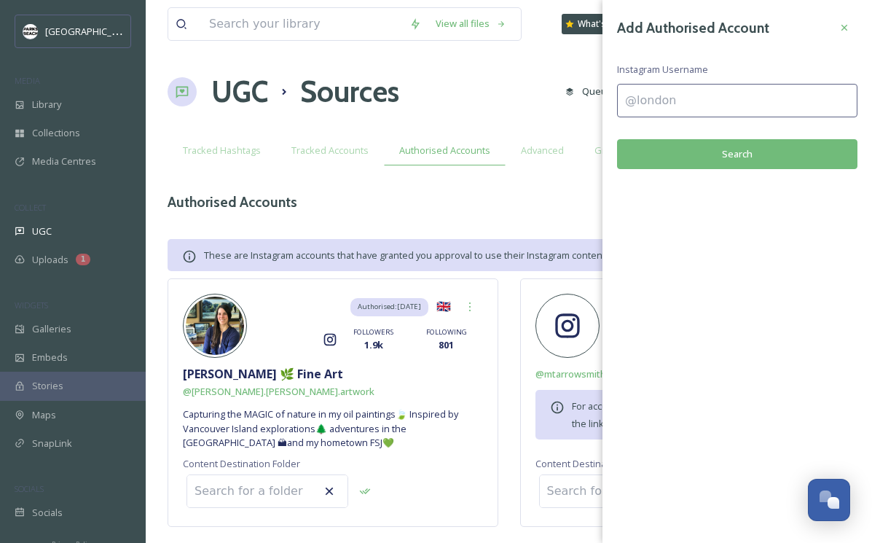
click at [654, 100] on input at bounding box center [737, 101] width 240 height 34
paste input "pentlatchgallery"
type input "pentlatchgallery"
click at [712, 148] on button "Search" at bounding box center [737, 154] width 240 height 30
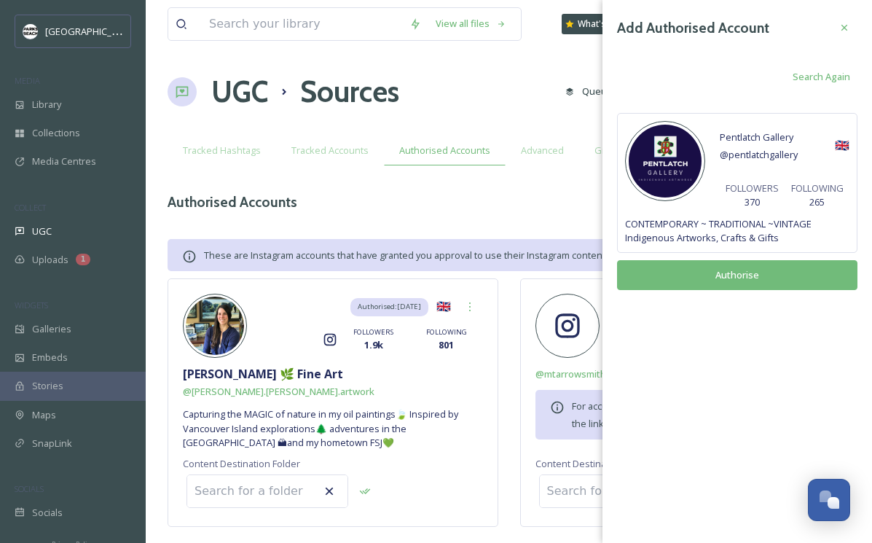
click at [729, 267] on button "Authorise" at bounding box center [737, 275] width 240 height 30
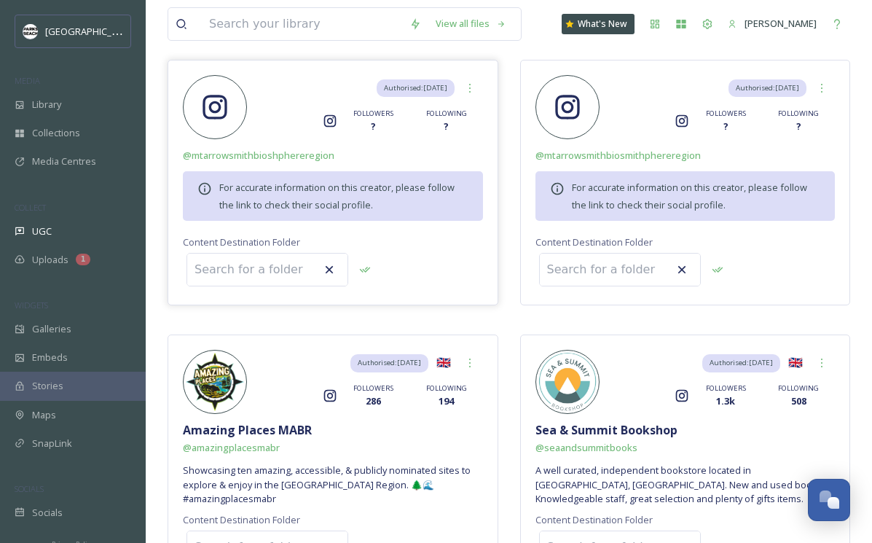
scroll to position [681, 0]
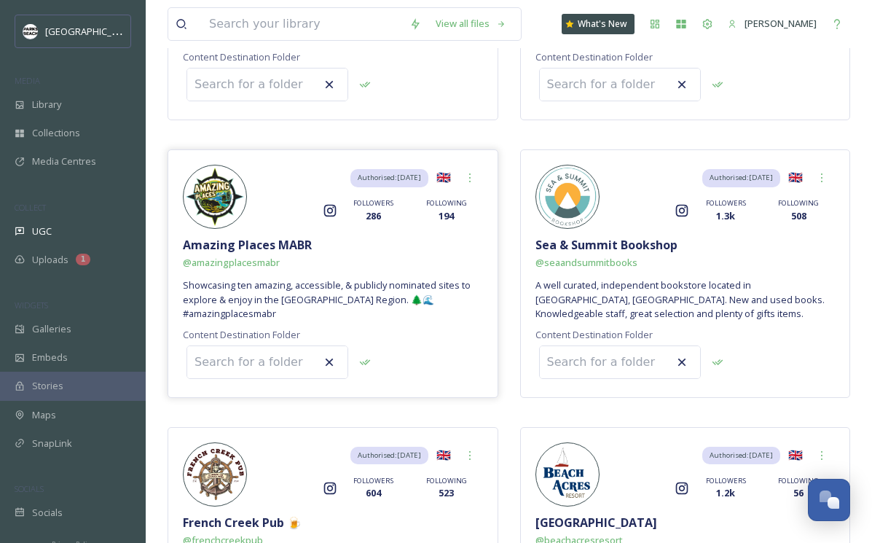
click at [237, 354] on input at bounding box center [267, 362] width 160 height 32
click at [326, 363] on icon at bounding box center [330, 362] width 8 height 8
click at [264, 265] on span "@ amazingplacesmabr" at bounding box center [231, 262] width 97 height 13
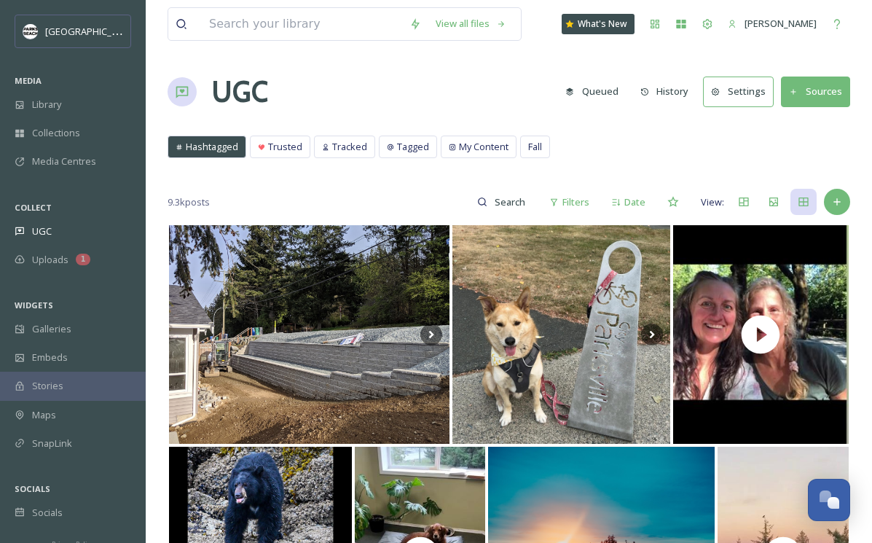
click at [339, 158] on div "Hashtagged Trusted Tracked Tagged My Content Fall Hashtagged Trusted Tracked Ta…" at bounding box center [509, 151] width 683 height 30
click at [339, 152] on span "Tracked" at bounding box center [349, 147] width 35 height 14
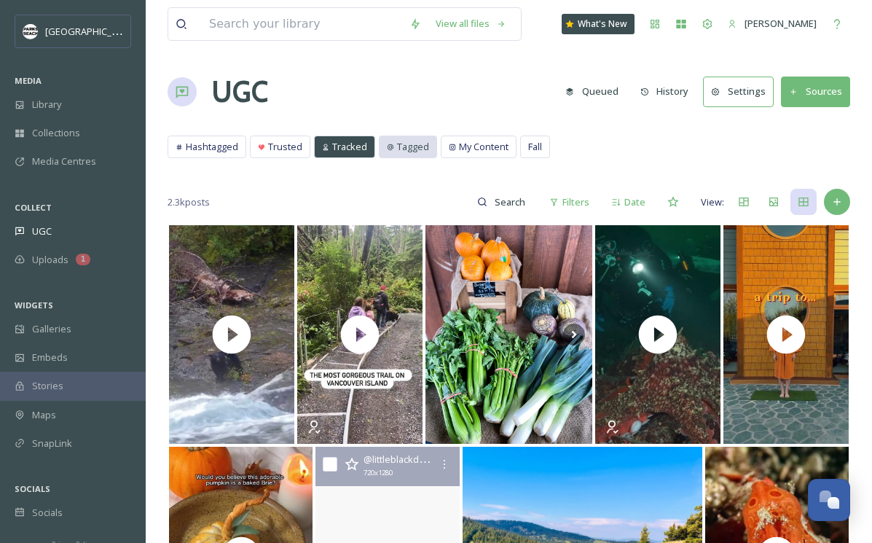
click at [393, 149] on div "Tagged" at bounding box center [408, 146] width 57 height 21
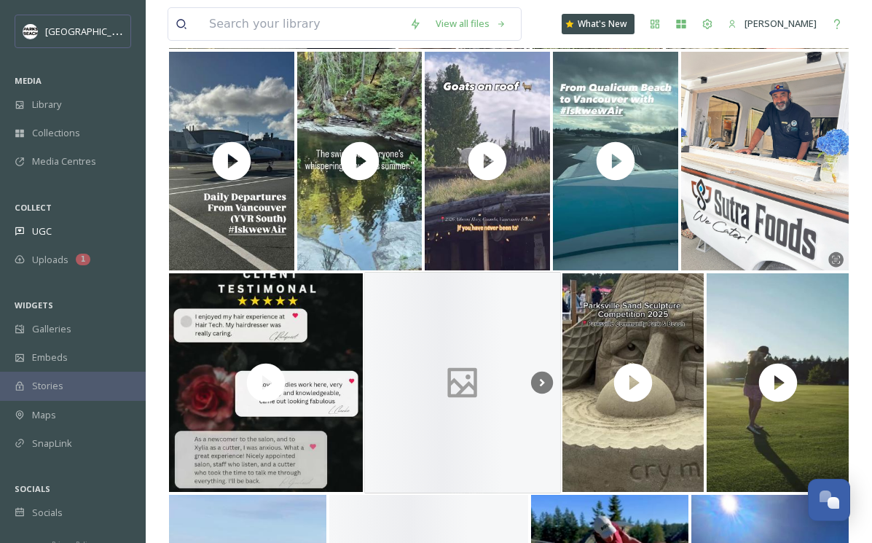
scroll to position [2298, 0]
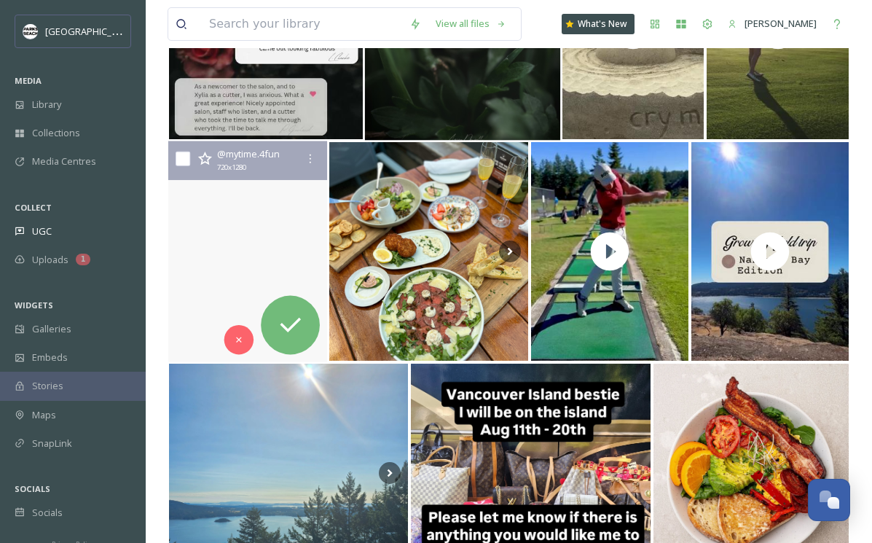
click at [216, 284] on video "Parksville, BC is known for its expansive sandy beaches. But there are other fu…" at bounding box center [247, 251] width 159 height 221
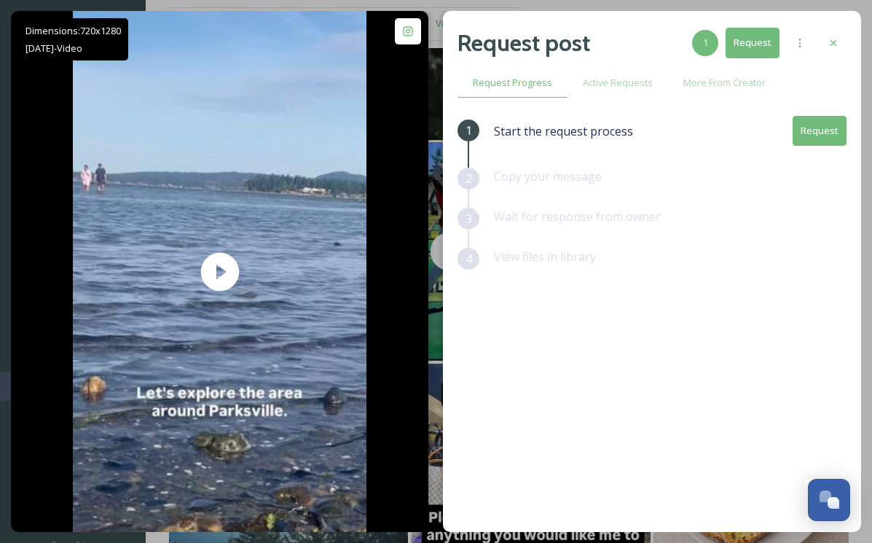
click at [609, 364] on div "1 Start the request process Request 2 Copy your message 3 Wait for response fro…" at bounding box center [652, 286] width 389 height 340
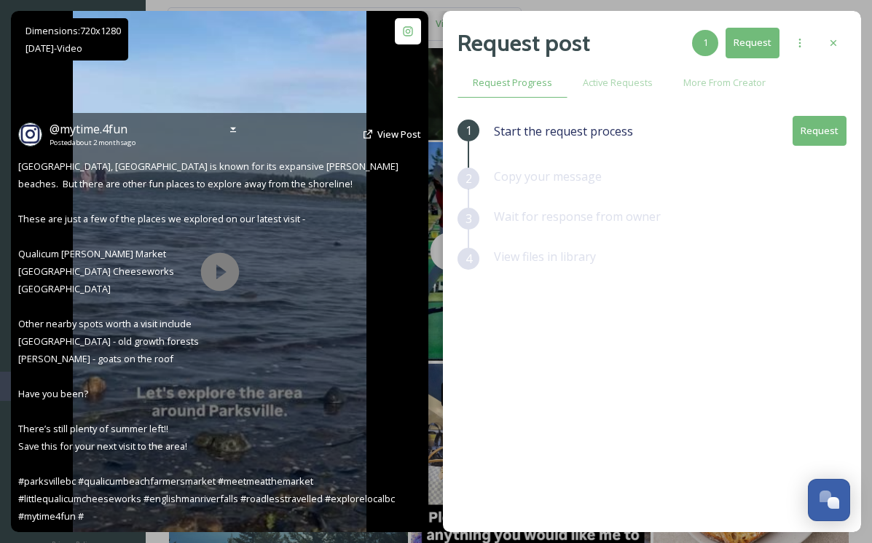
click at [216, 284] on div "@ mytime.4fun Posted about [DATE] View Post [GEOGRAPHIC_DATA], [GEOGRAPHIC_DATA…" at bounding box center [219, 322] width 417 height 419
click at [227, 125] on icon at bounding box center [233, 130] width 12 height 12
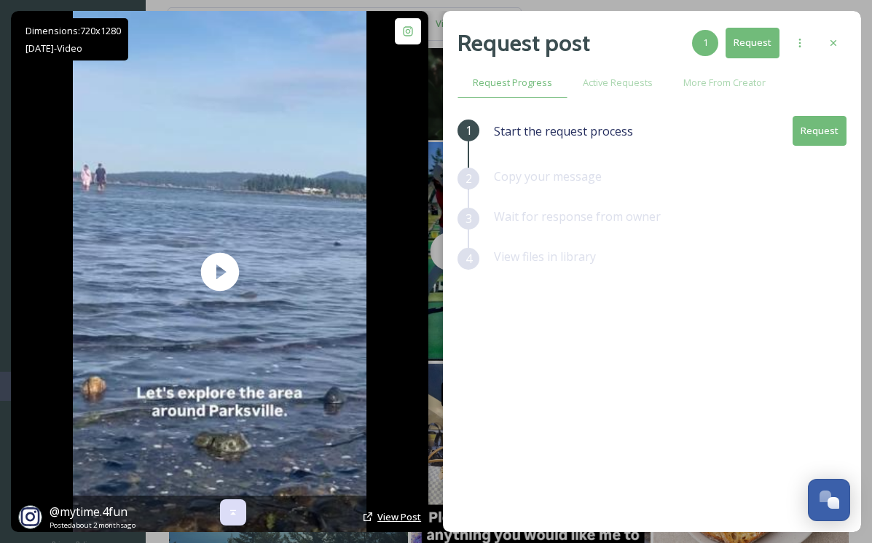
click at [396, 517] on span "View Post" at bounding box center [399, 516] width 44 height 13
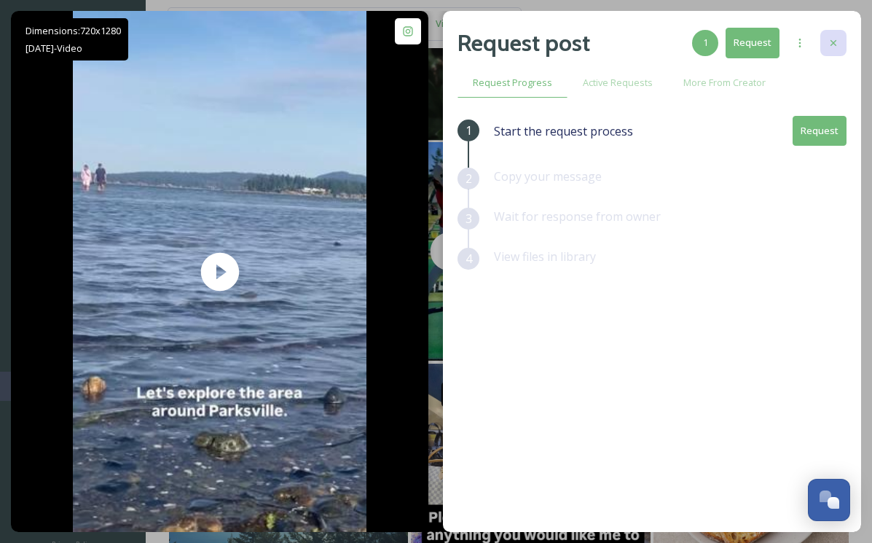
click at [828, 38] on icon at bounding box center [834, 43] width 12 height 12
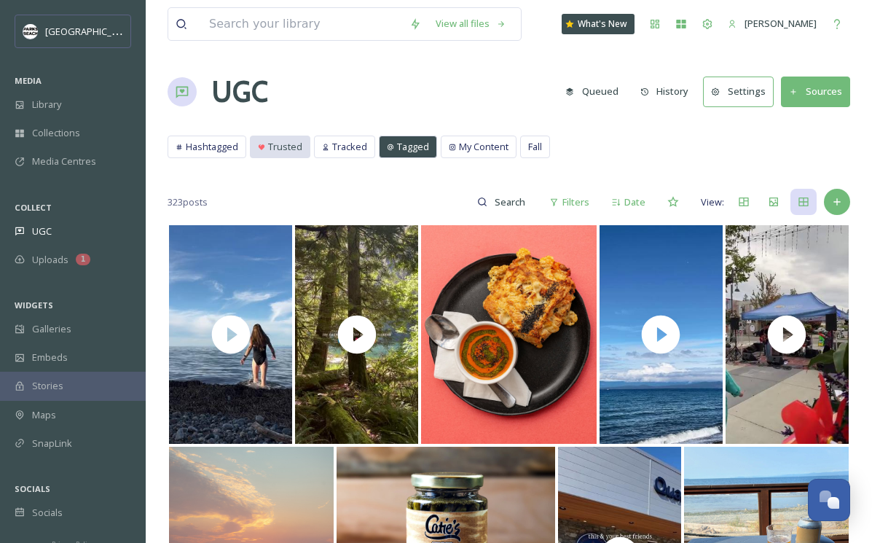
click at [291, 152] on span "Trusted" at bounding box center [285, 147] width 34 height 14
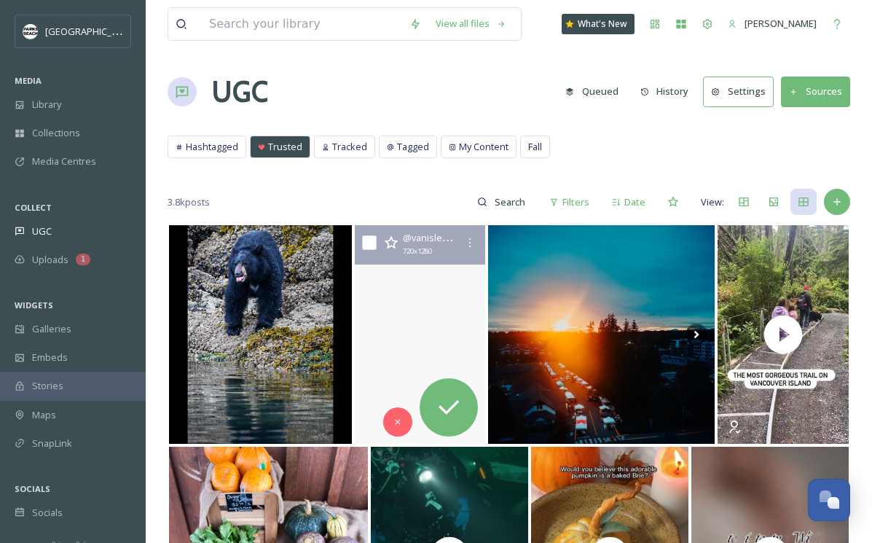
scroll to position [100, 0]
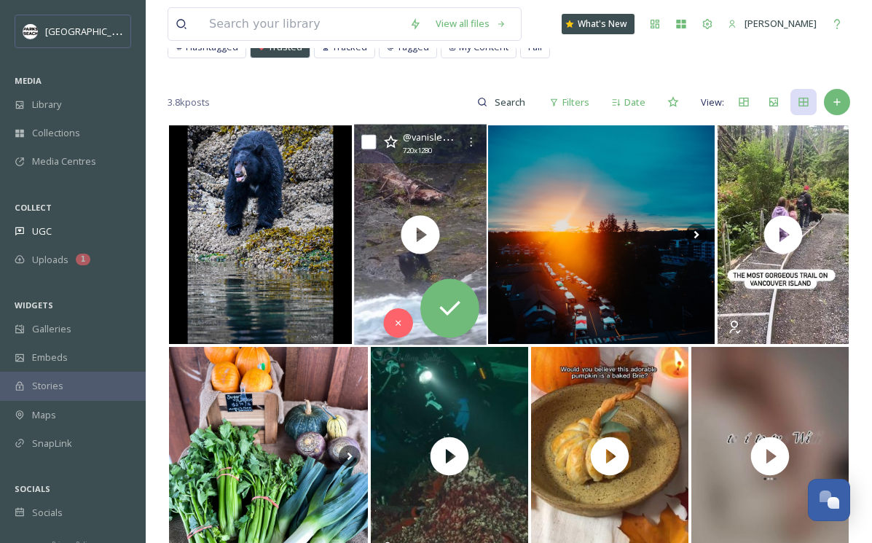
click at [379, 231] on icon at bounding box center [372, 235] width 22 height 22
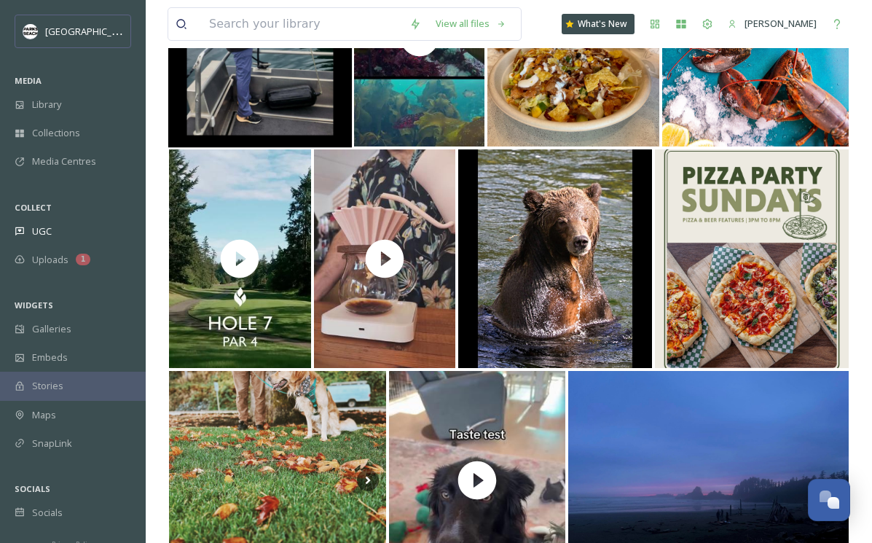
scroll to position [4547, 0]
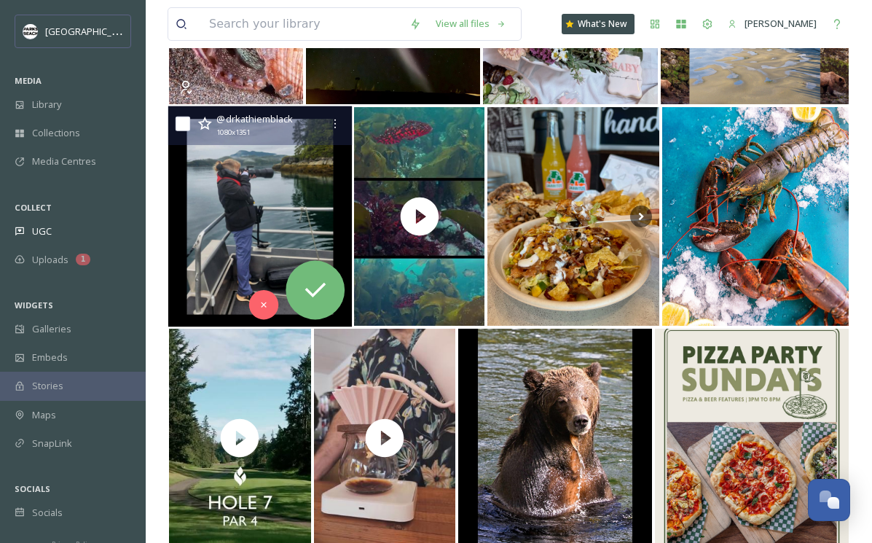
click at [272, 227] on img at bounding box center [260, 216] width 184 height 221
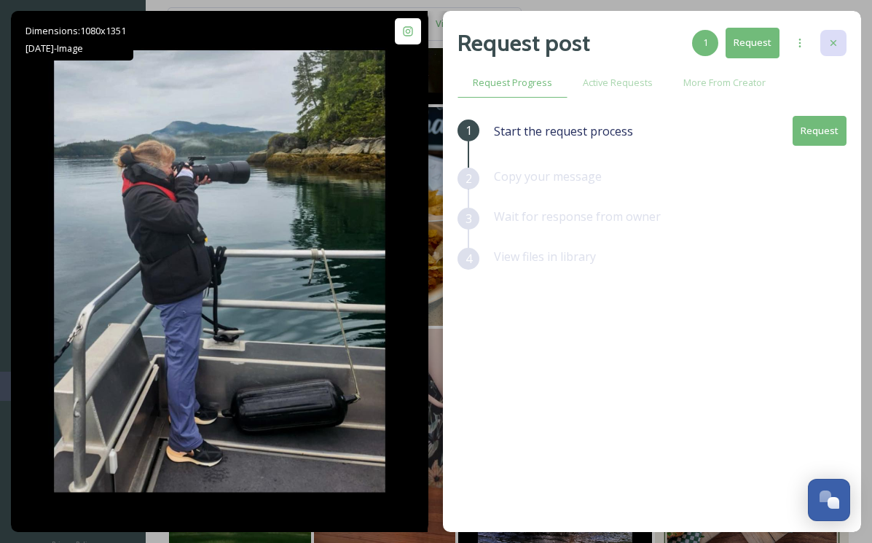
click at [845, 39] on div at bounding box center [833, 43] width 26 height 26
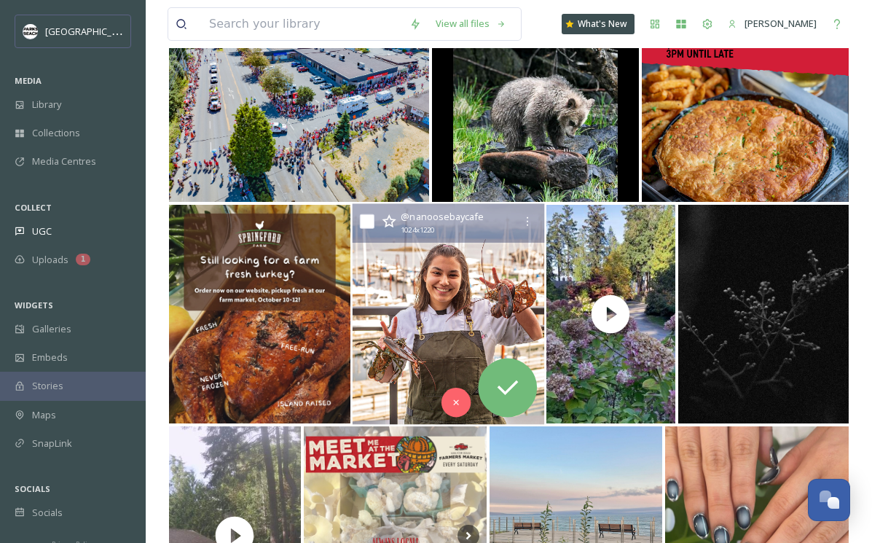
scroll to position [6211, 0]
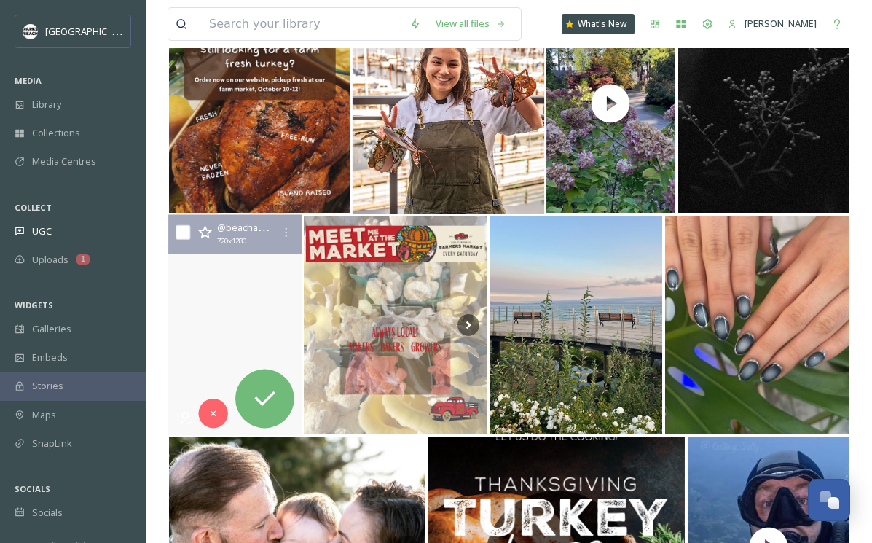
click at [219, 365] on video "Coffee in hand, waves in view, and nothing on the to-do list. ☕🌊" at bounding box center [234, 325] width 133 height 221
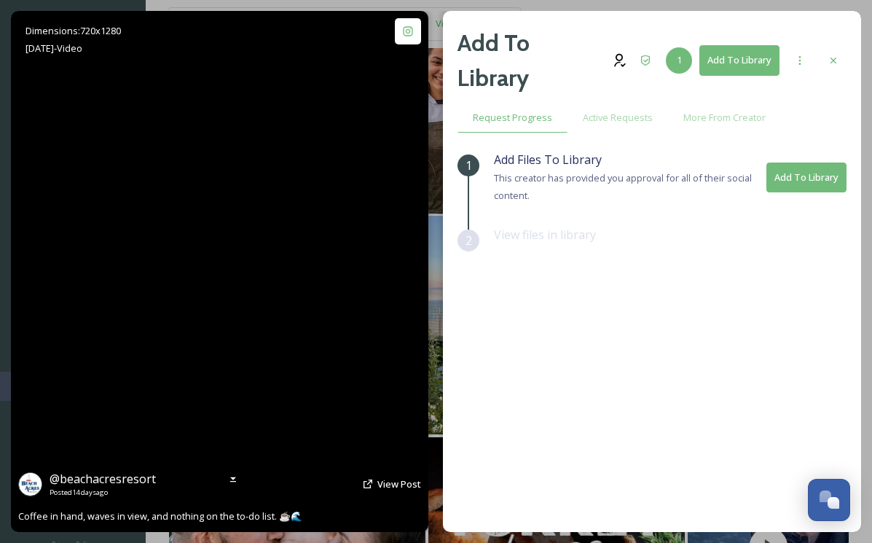
click at [220, 286] on video "Coffee in hand, waves in view, and nothing on the to-do list. ☕🌊" at bounding box center [219, 271] width 293 height 521
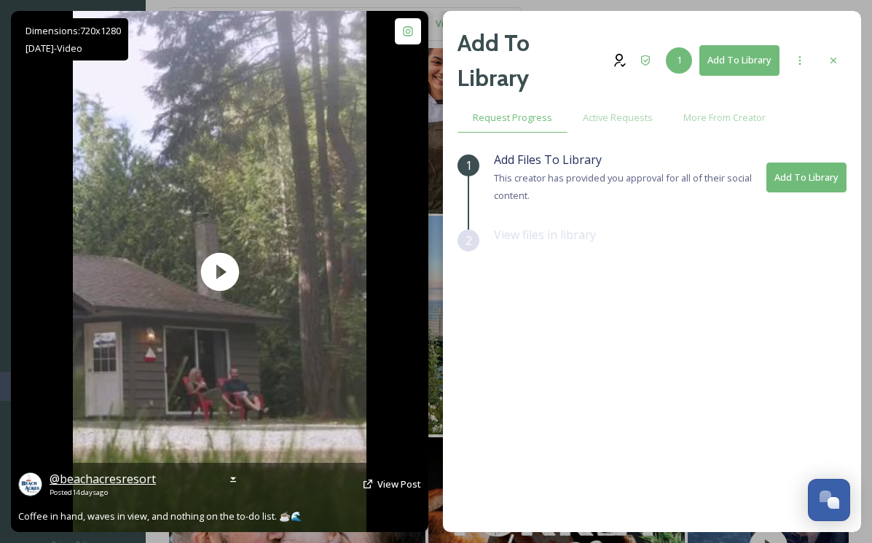
click at [131, 475] on span "@ beachacresresort" at bounding box center [103, 479] width 106 height 16
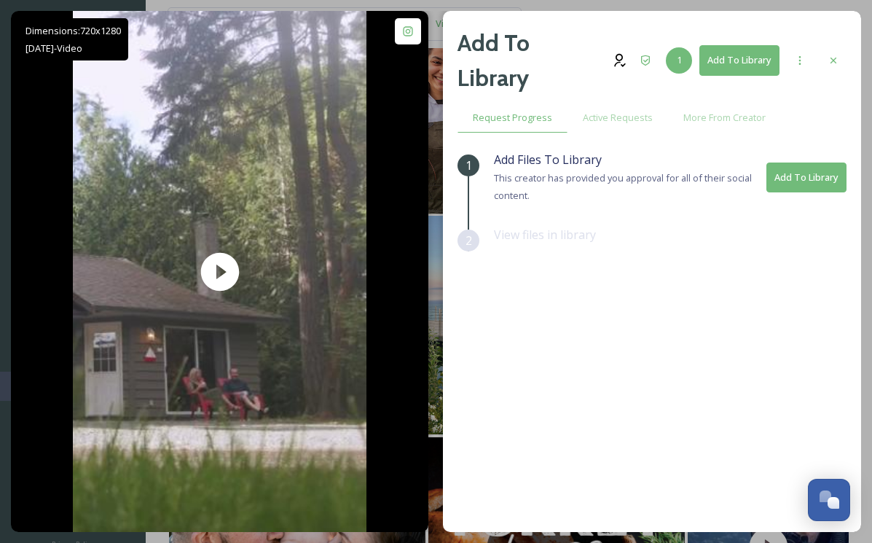
click at [793, 173] on button "Add To Library" at bounding box center [806, 177] width 80 height 30
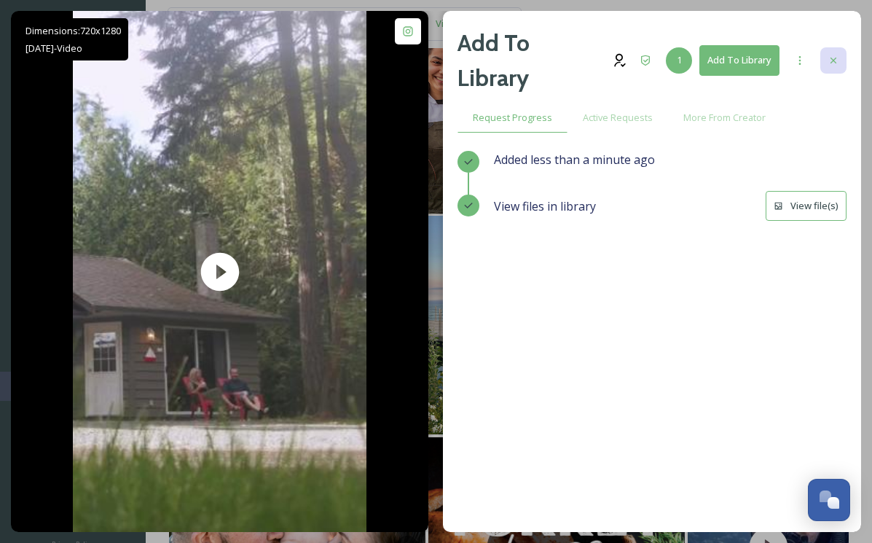
click at [838, 50] on div at bounding box center [833, 60] width 26 height 26
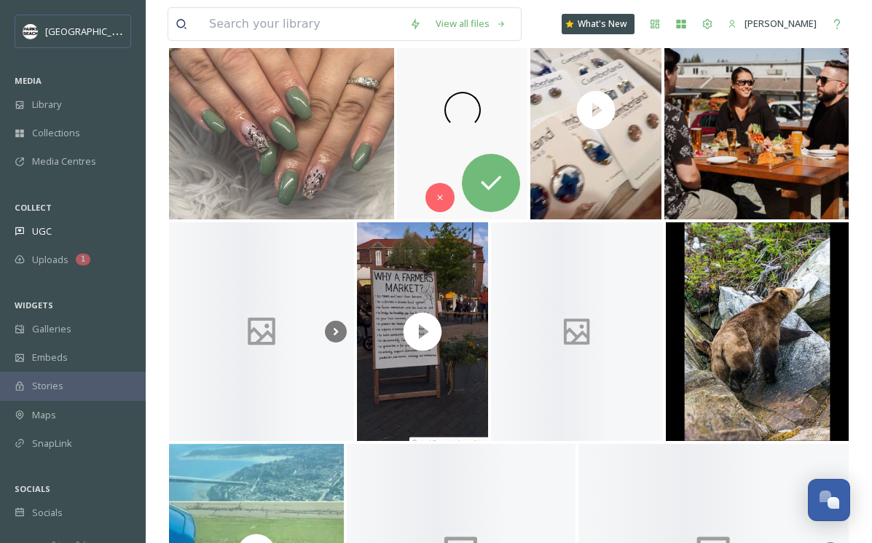
scroll to position [7642, 0]
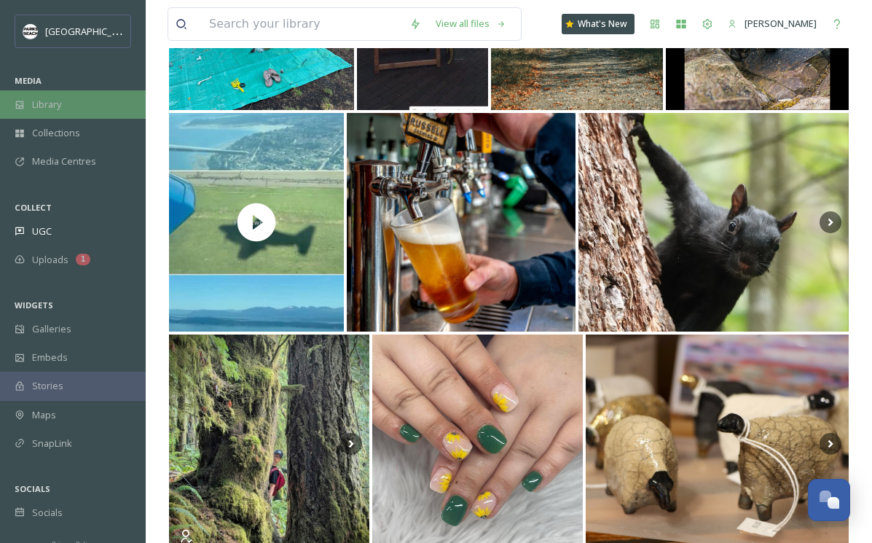
click at [66, 104] on div "Library" at bounding box center [73, 104] width 146 height 28
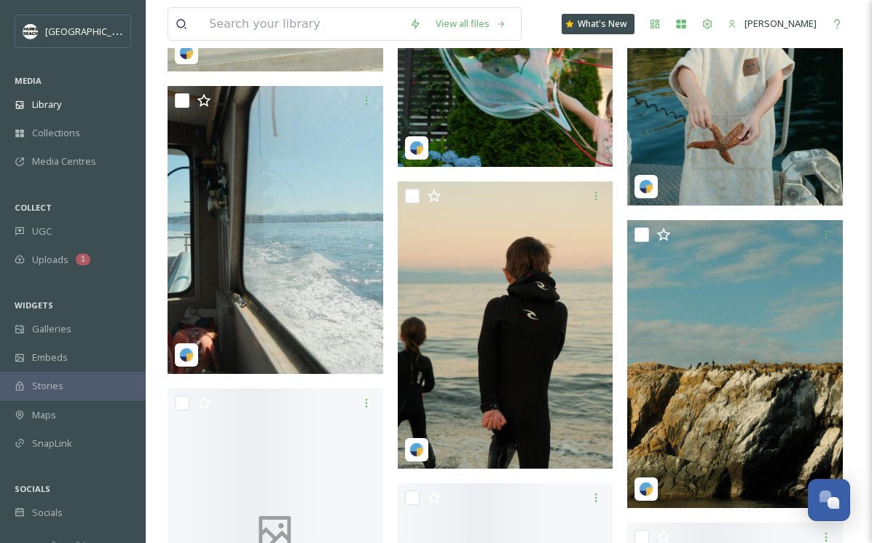
scroll to position [1959, 0]
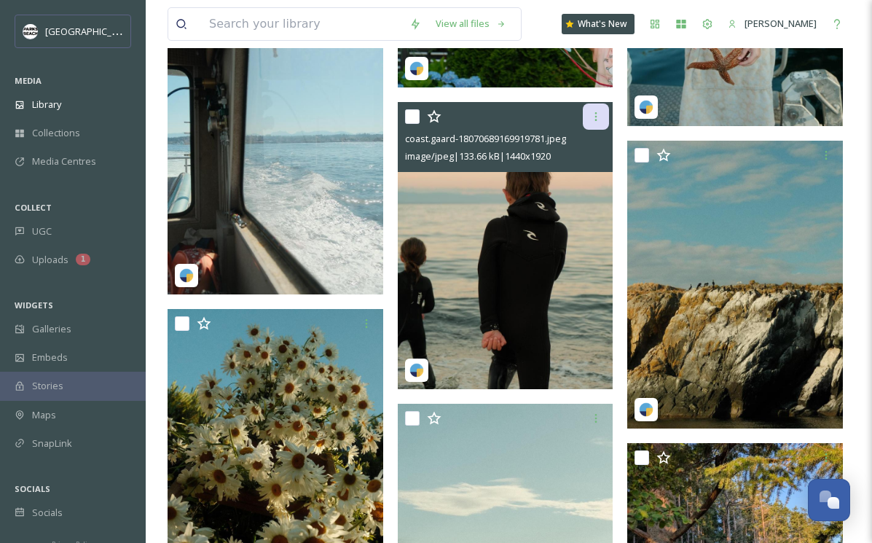
click at [600, 119] on icon at bounding box center [596, 117] width 12 height 12
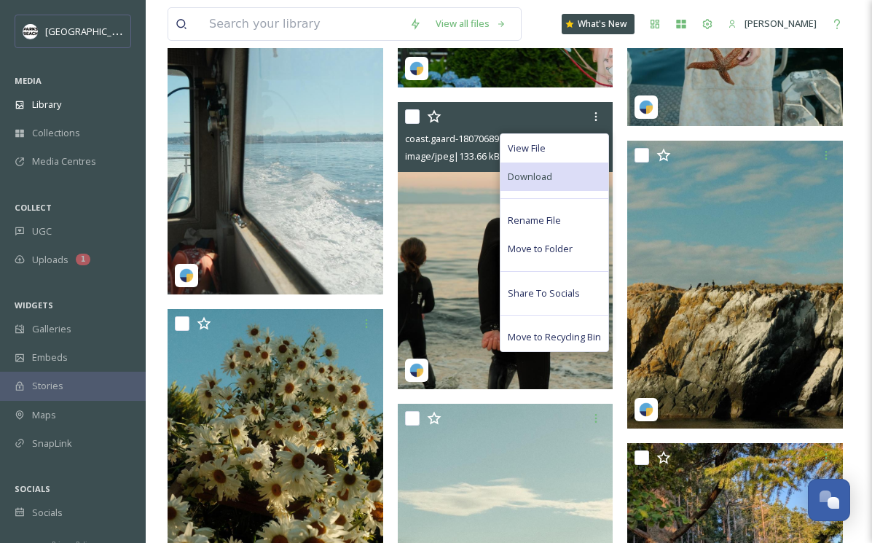
click at [570, 163] on div "Download" at bounding box center [554, 176] width 108 height 28
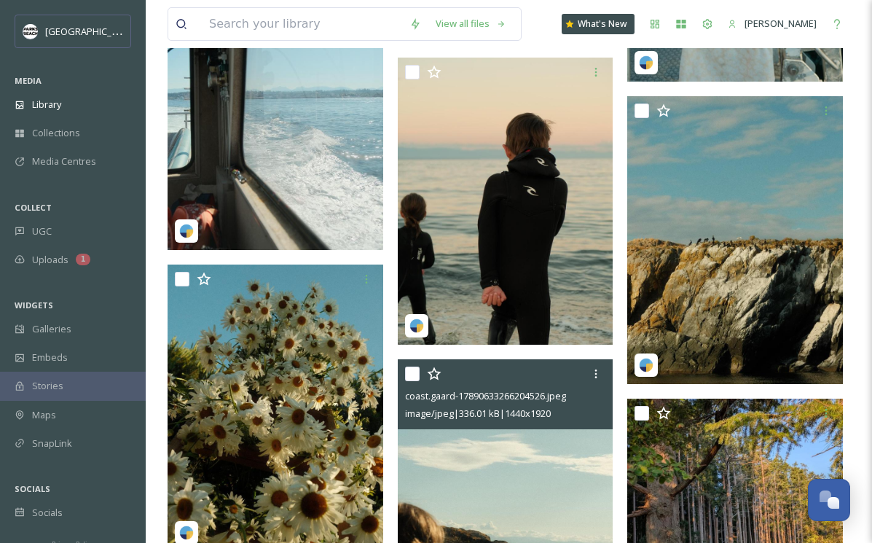
scroll to position [2003, 0]
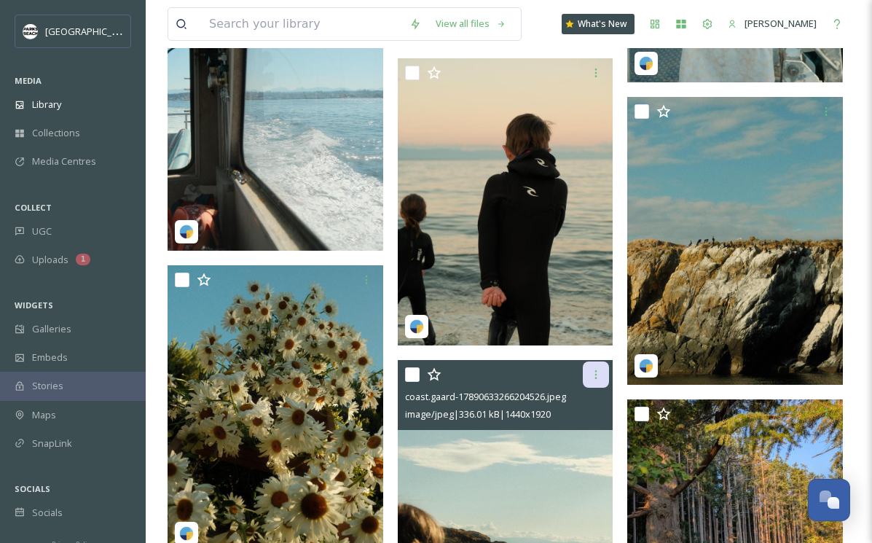
click at [594, 372] on icon at bounding box center [596, 375] width 12 height 12
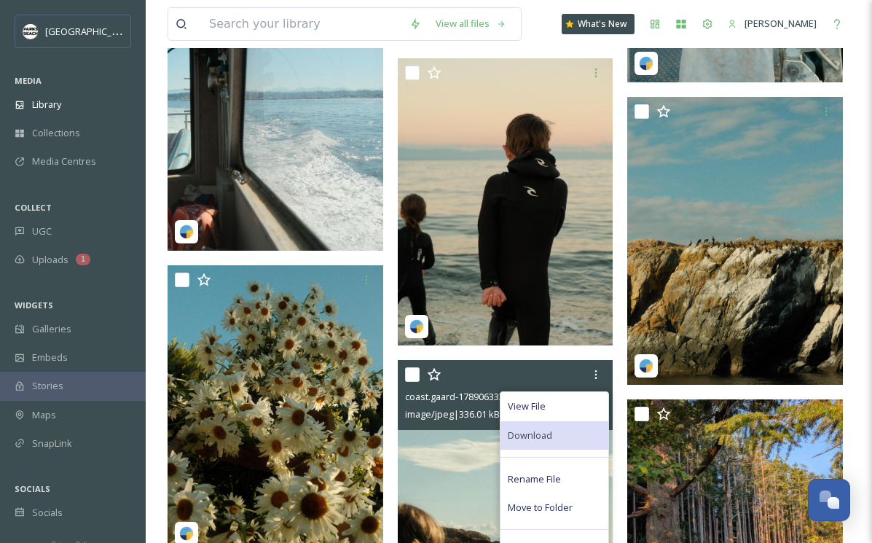
click at [544, 436] on span "Download" at bounding box center [530, 435] width 44 height 14
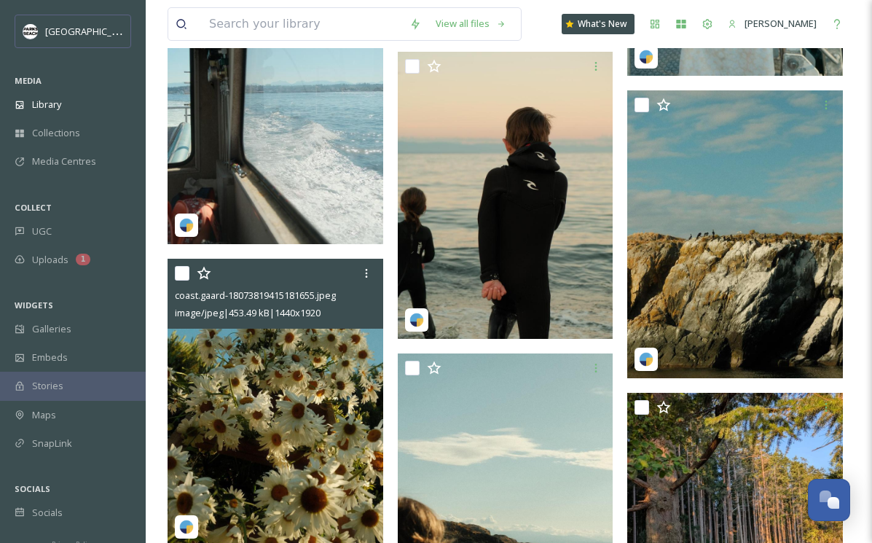
scroll to position [2141, 0]
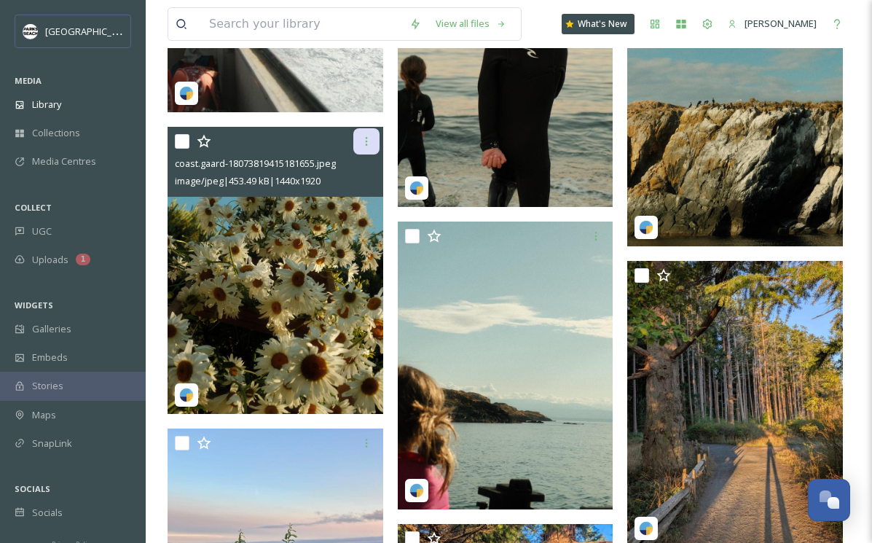
click at [364, 141] on icon at bounding box center [367, 142] width 12 height 12
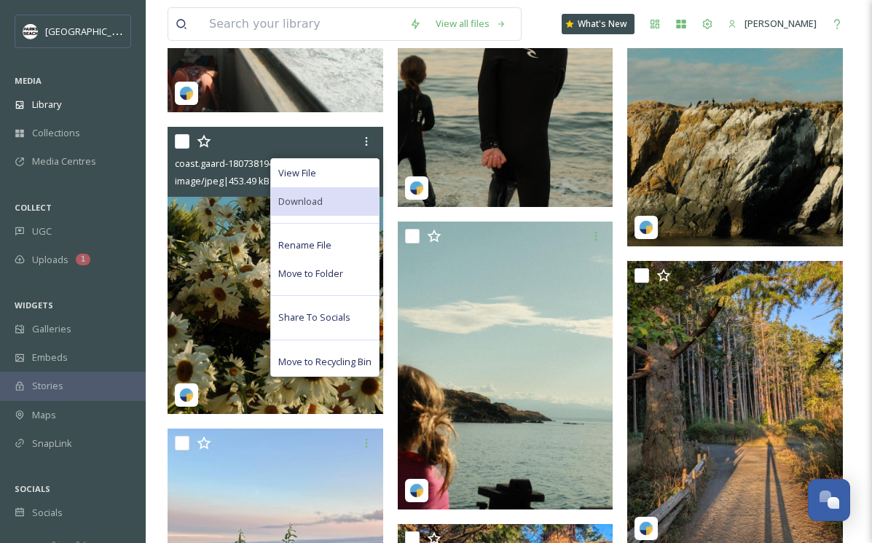
click at [325, 205] on div "Download" at bounding box center [325, 201] width 108 height 28
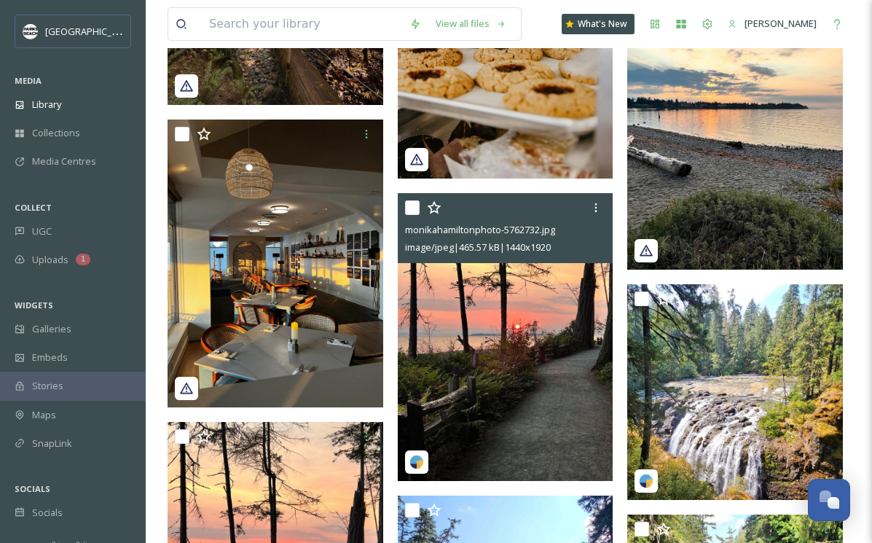
scroll to position [7099, 0]
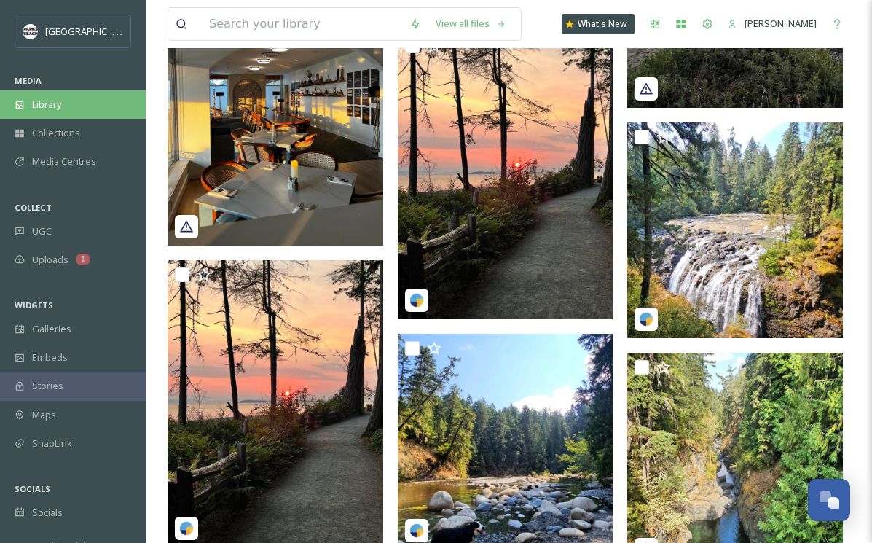
click at [62, 100] on div "Library" at bounding box center [73, 104] width 146 height 28
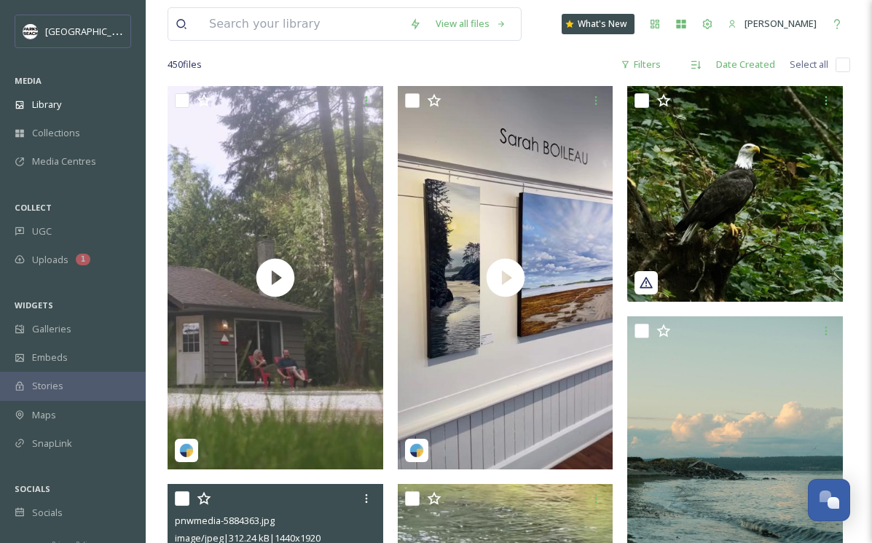
scroll to position [211, 0]
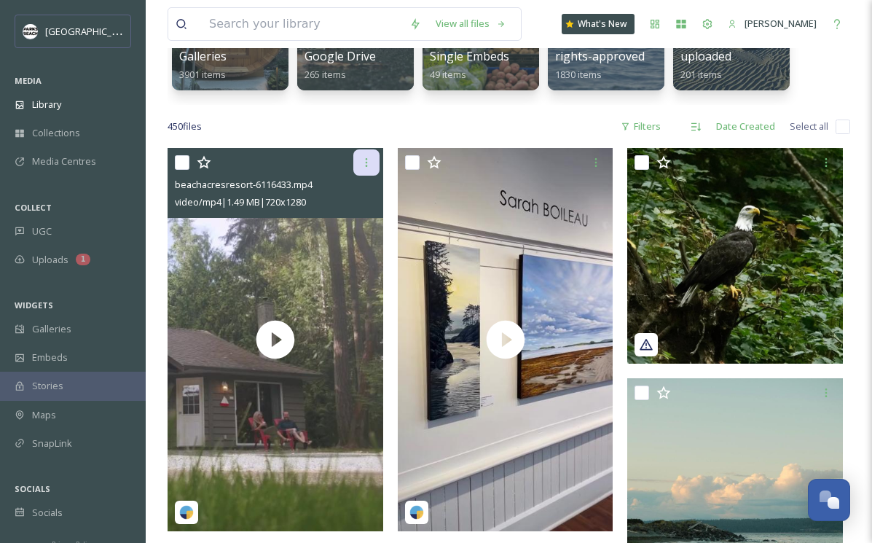
click at [372, 165] on div at bounding box center [366, 162] width 26 height 26
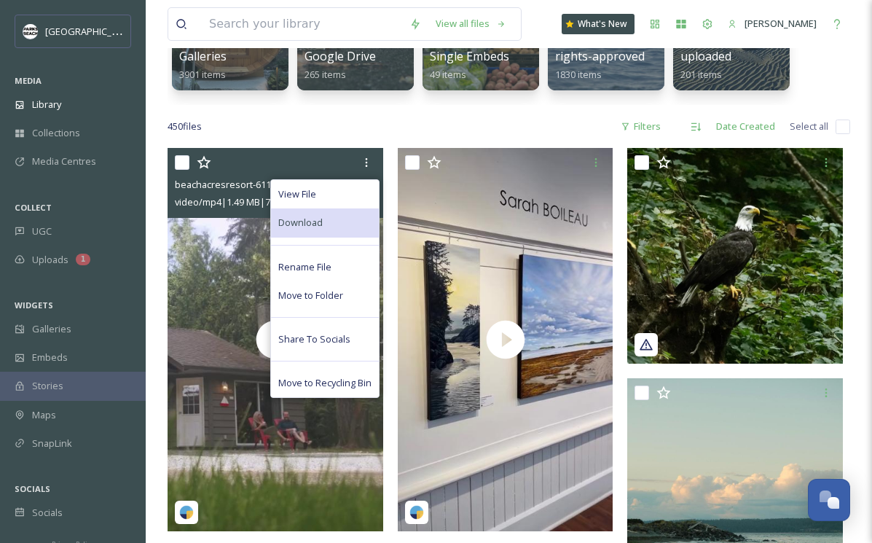
click at [335, 214] on div "Download" at bounding box center [325, 222] width 108 height 28
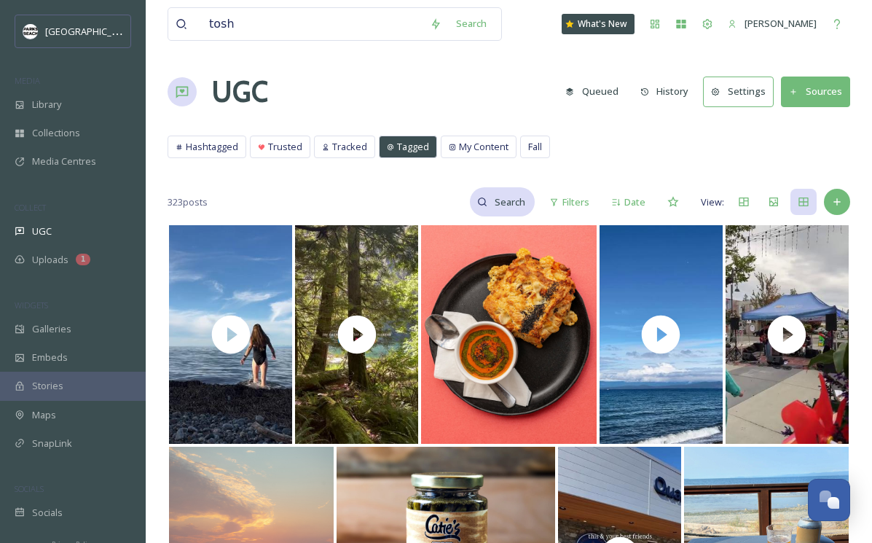
click at [504, 206] on input at bounding box center [510, 201] width 47 height 29
type input "beachacresresort"
